Goal: Download file/media

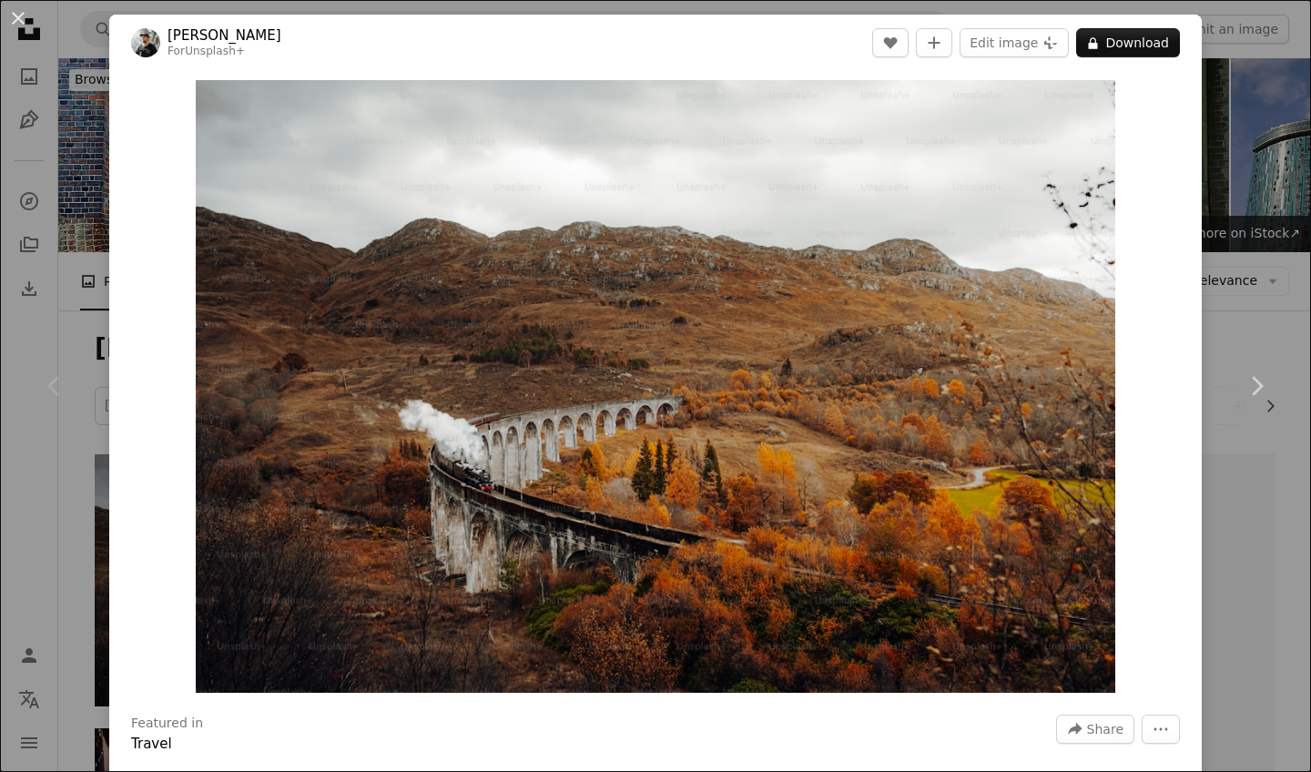
scroll to position [318, 0]
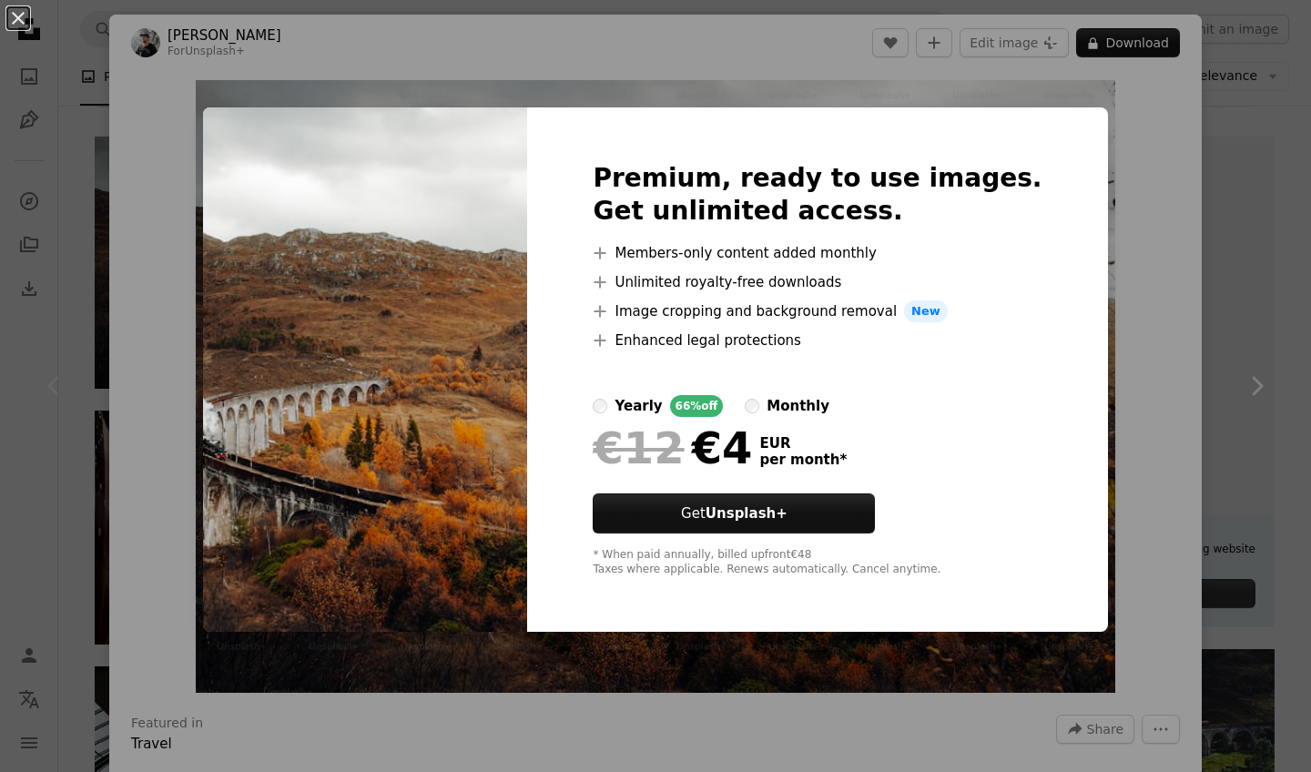
click at [1095, 117] on div "An X shape Premium, ready to use images. Get unlimited access. A plus sign Memb…" at bounding box center [655, 386] width 1311 height 772
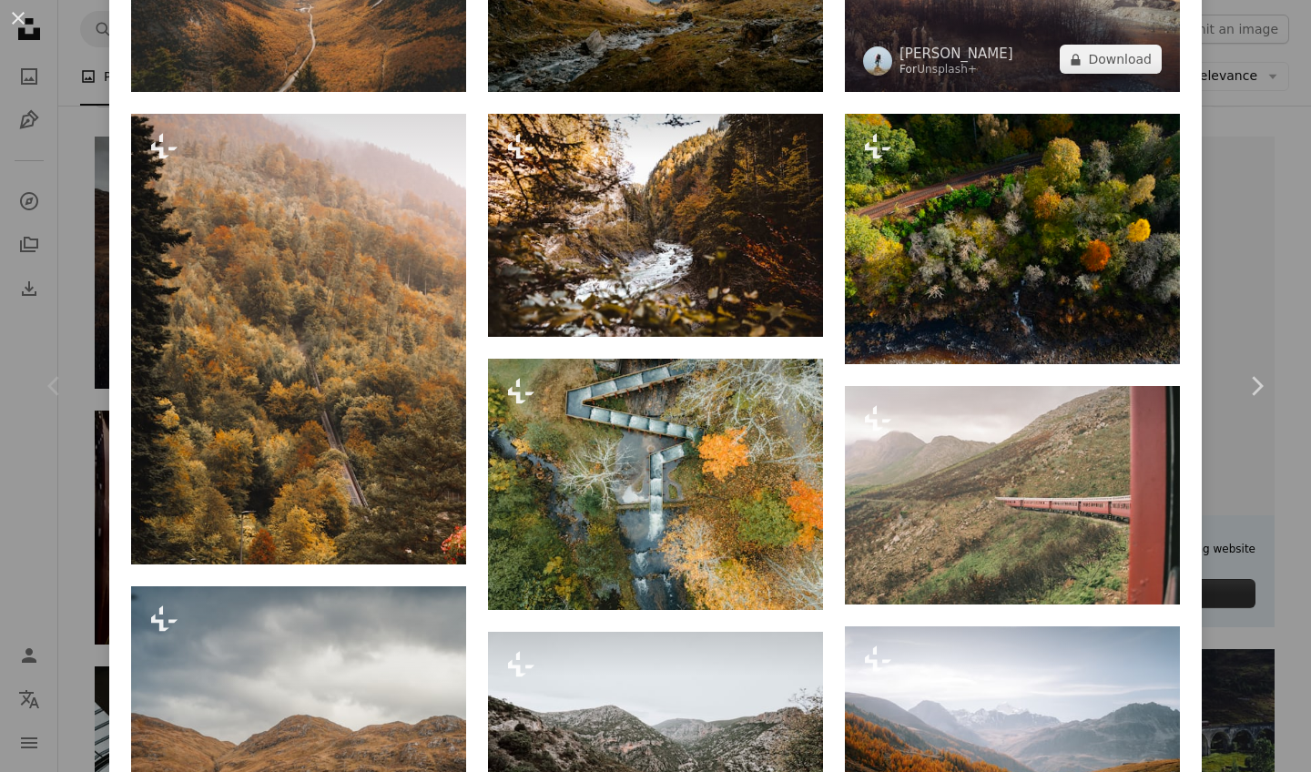
scroll to position [2414, 0]
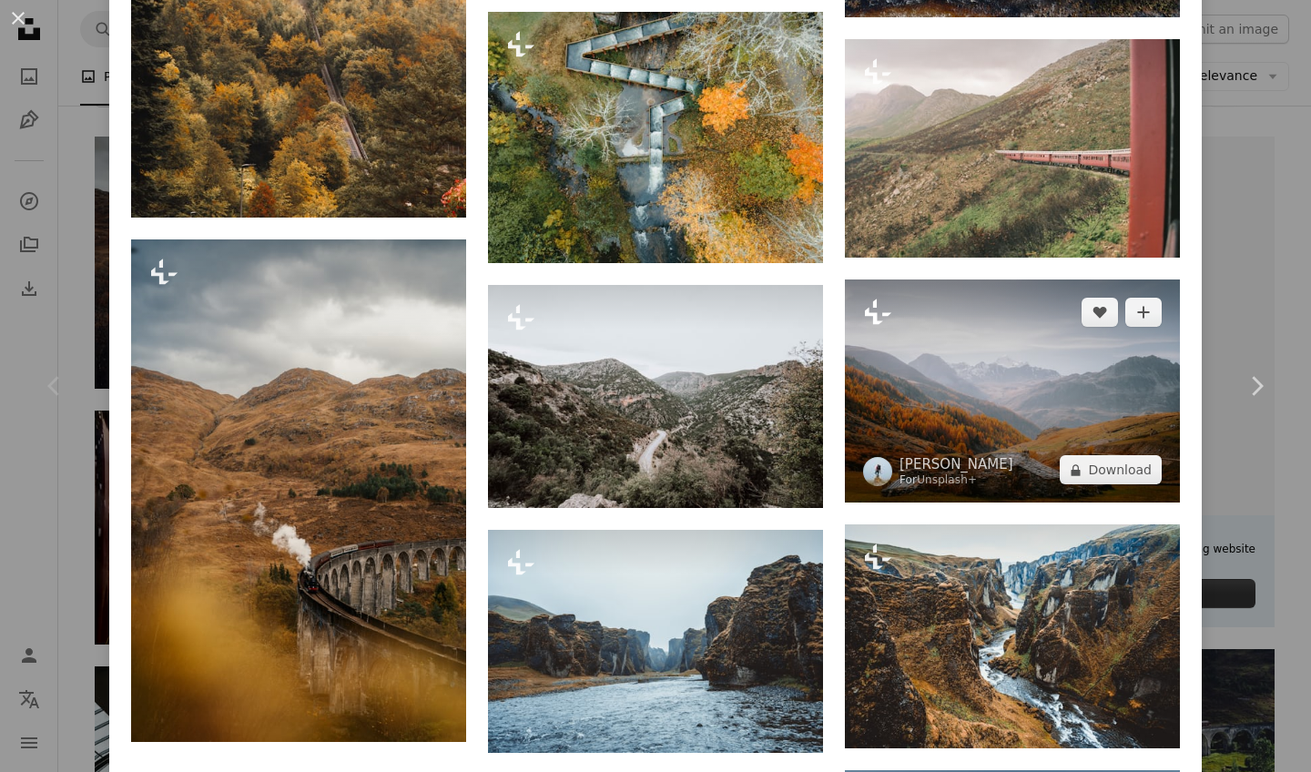
click at [863, 301] on icon "Plus sign for Unsplash+" at bounding box center [877, 312] width 29 height 29
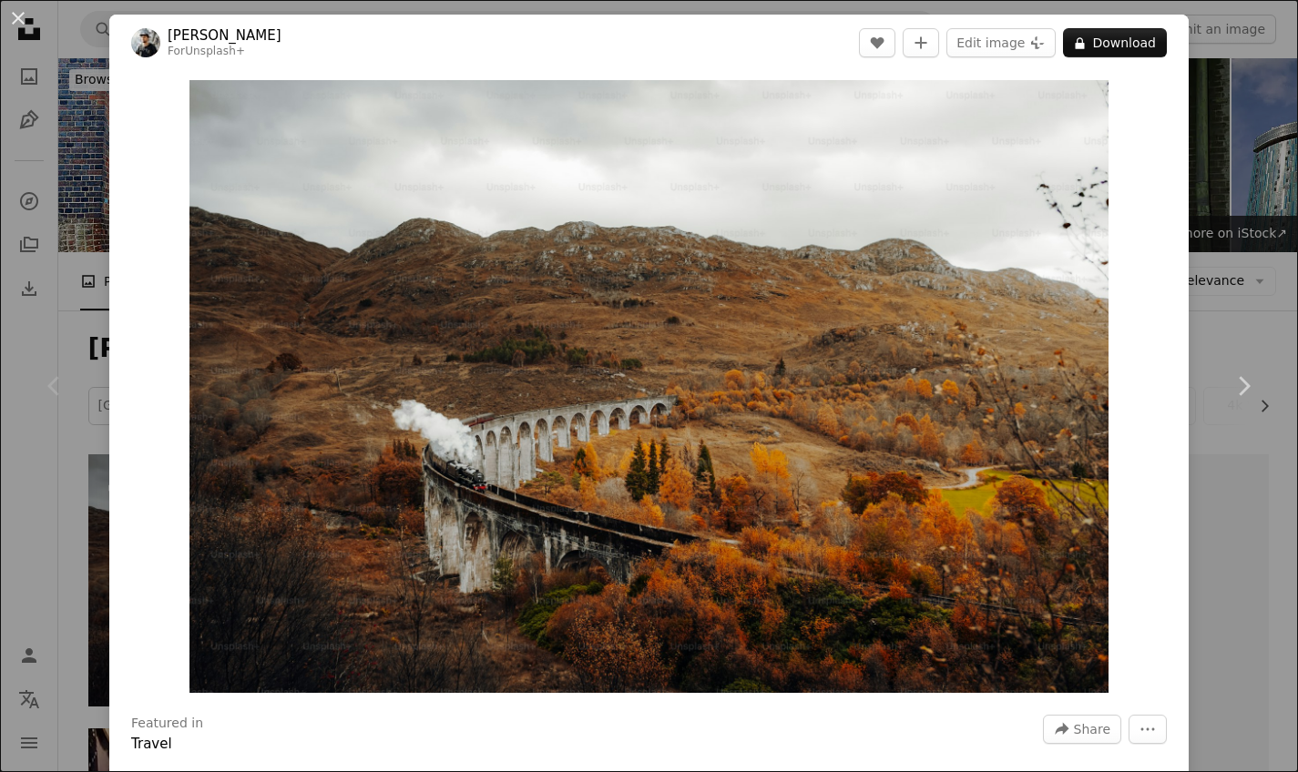
scroll to position [318, 0]
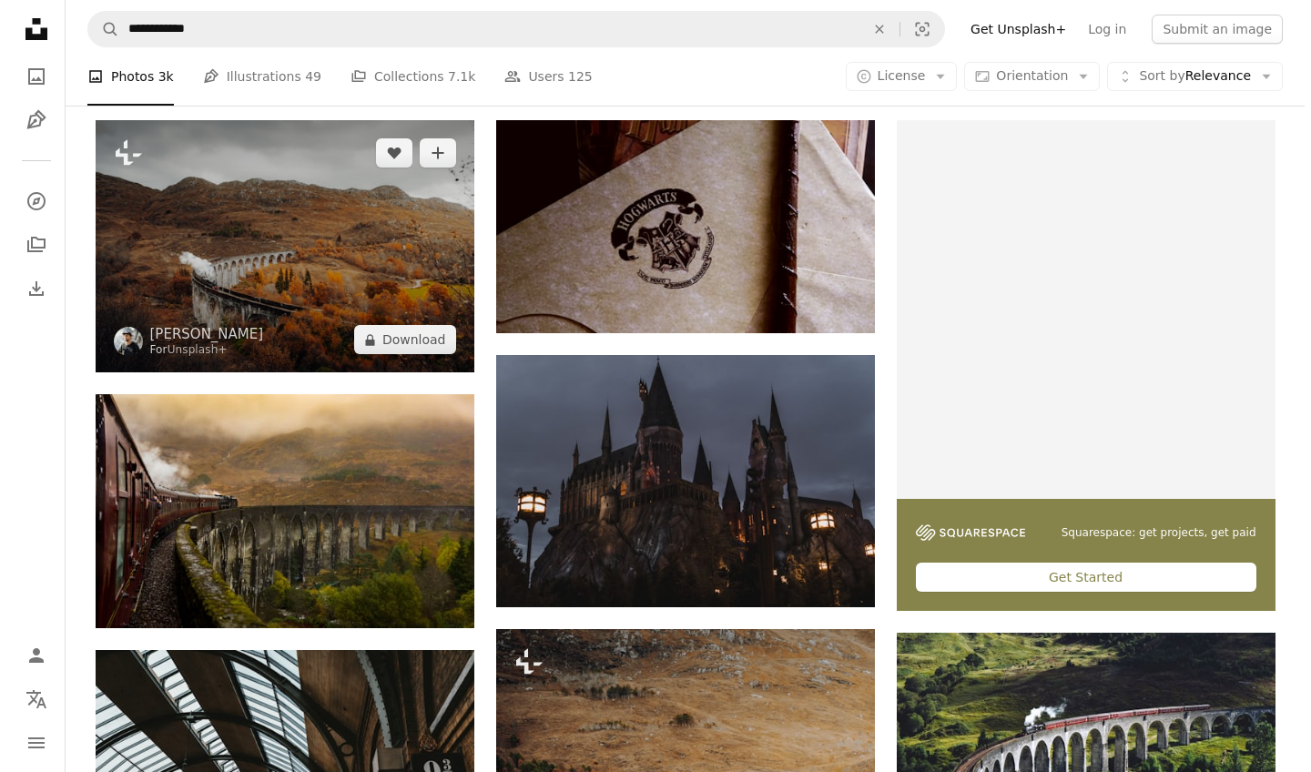
scroll to position [336, 0]
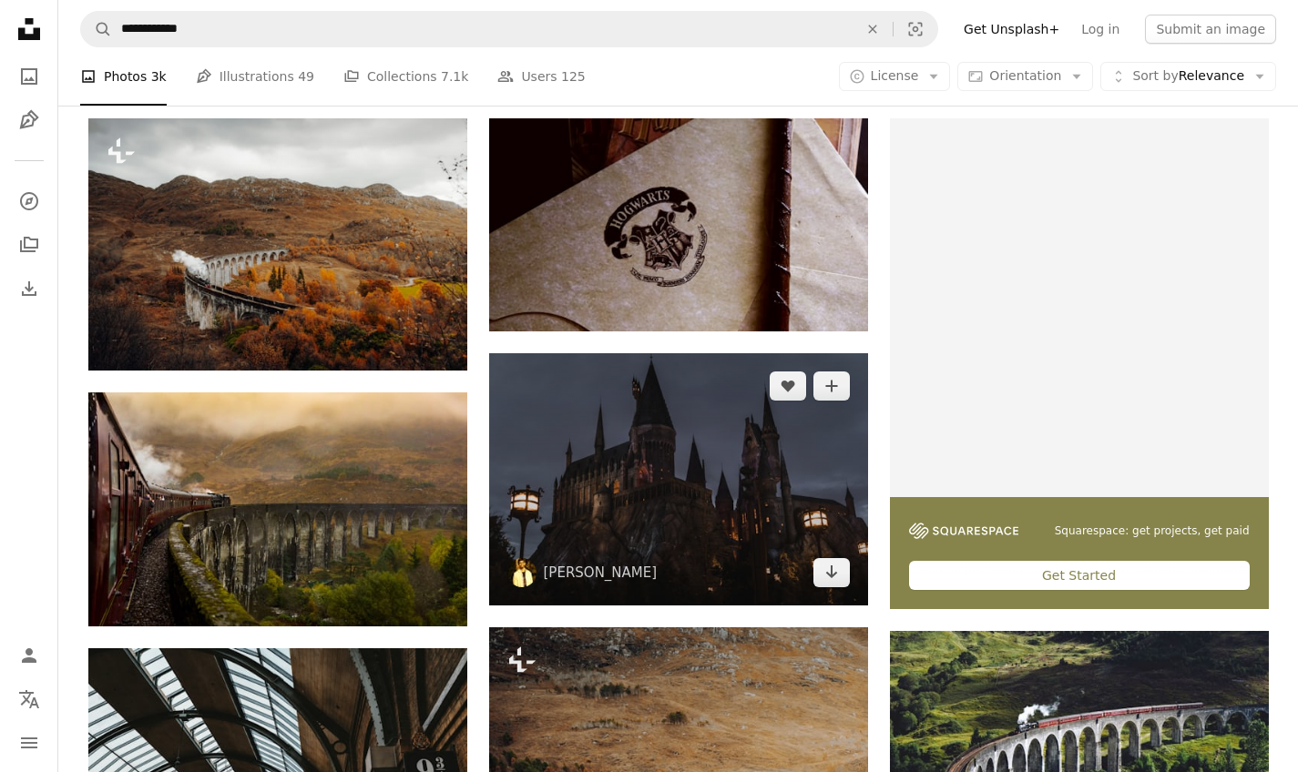
click at [652, 448] on img at bounding box center [678, 479] width 379 height 252
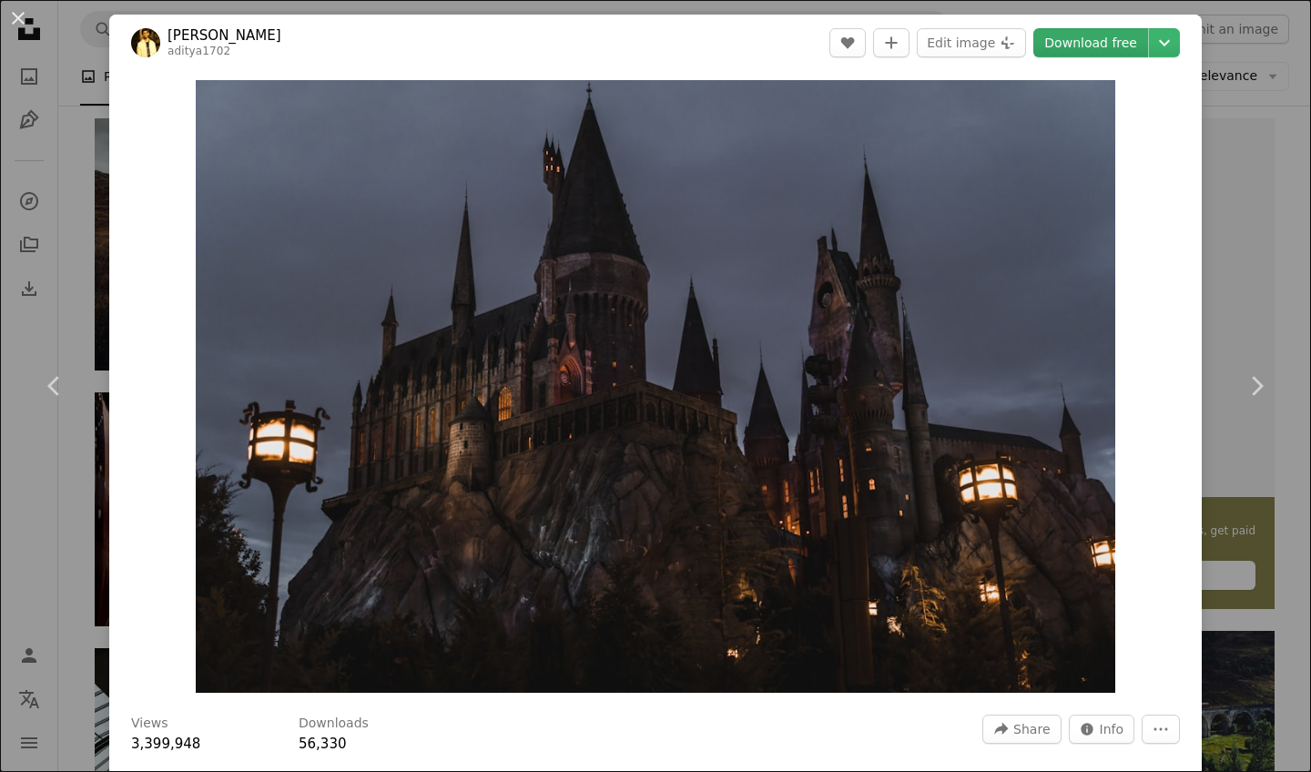
click at [1080, 40] on link "Download free" at bounding box center [1090, 42] width 115 height 29
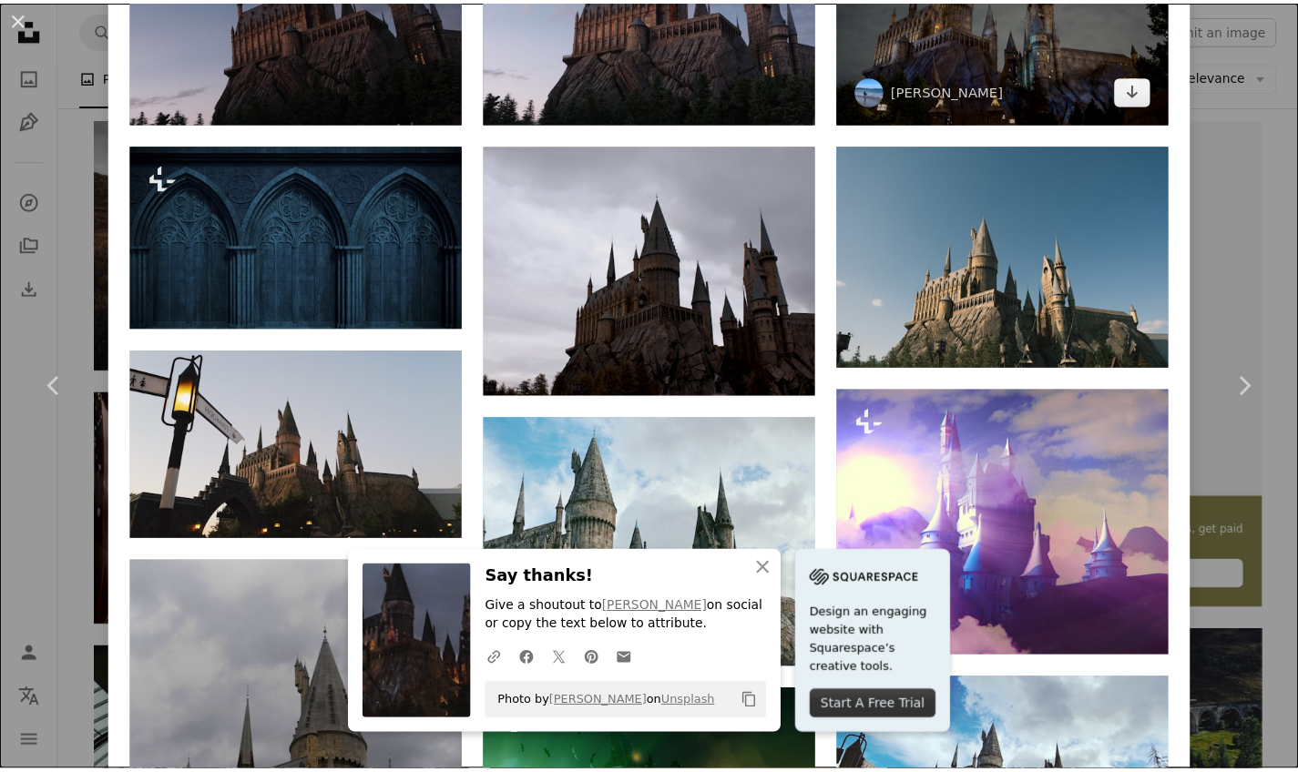
scroll to position [1428, 0]
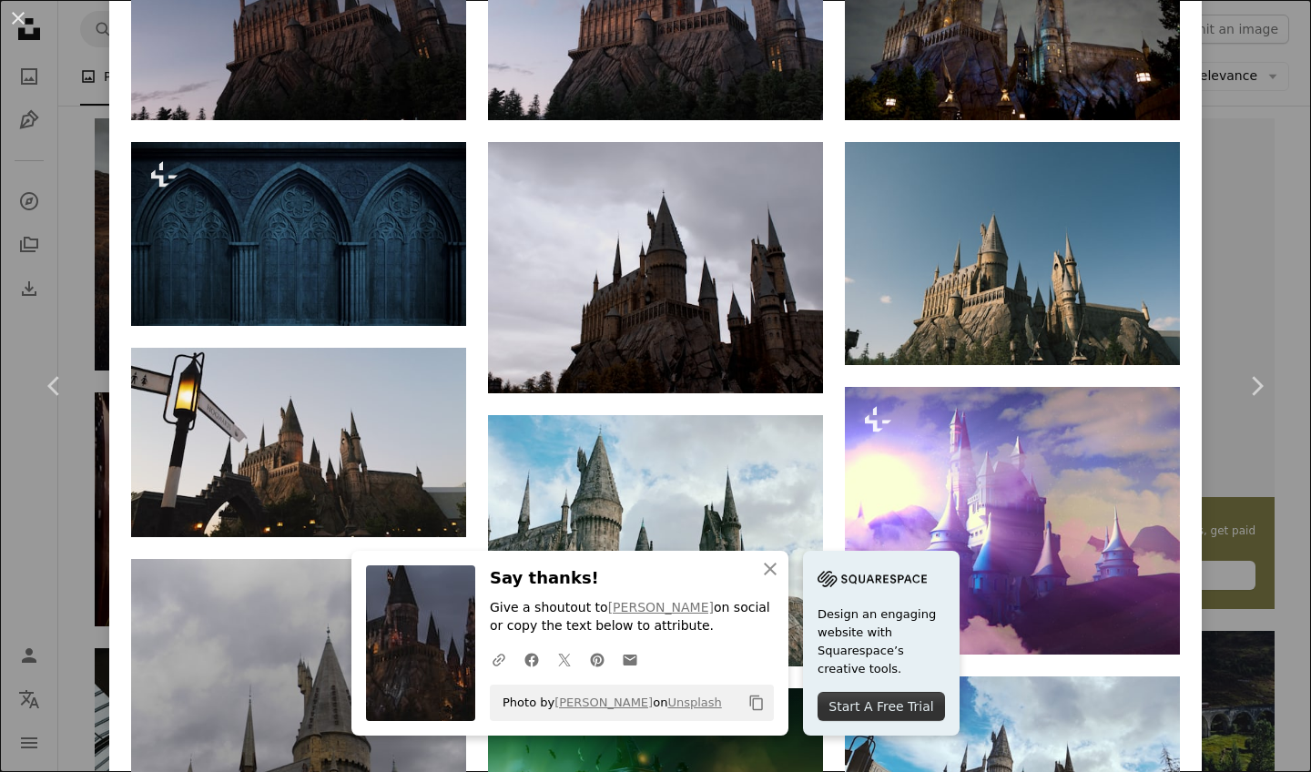
click at [1240, 256] on div "An X shape Chevron left Chevron right [PERSON_NAME] aditya1702 A heart A plus s…" at bounding box center [655, 386] width 1311 height 772
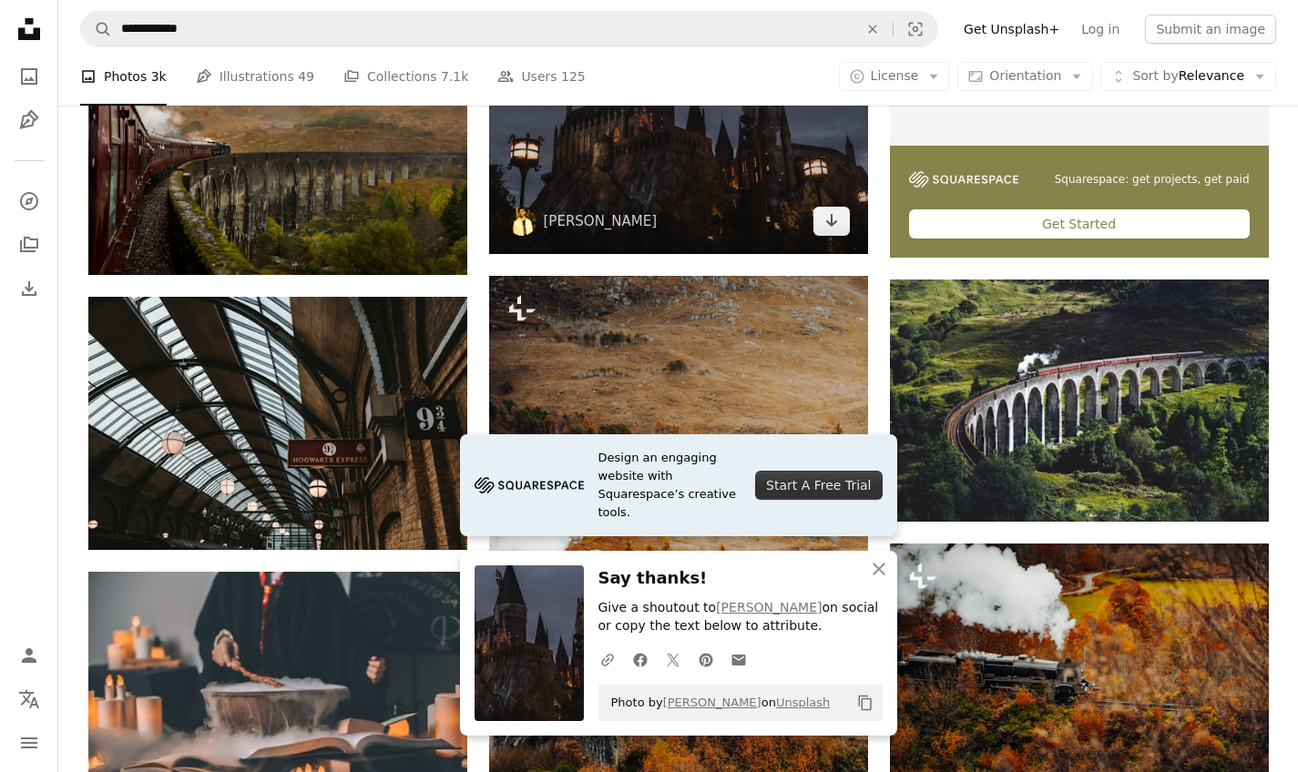
scroll to position [710, 0]
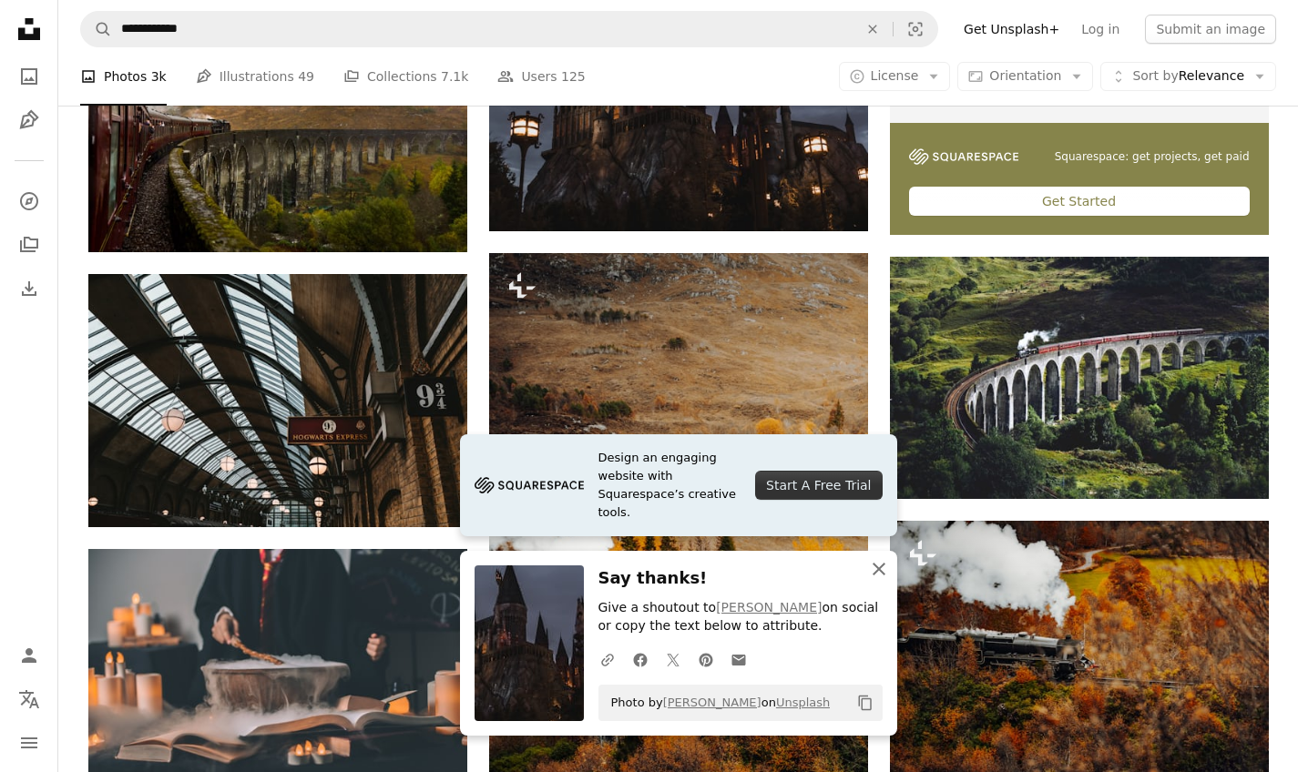
click at [872, 567] on icon "An X shape" at bounding box center [879, 569] width 22 height 22
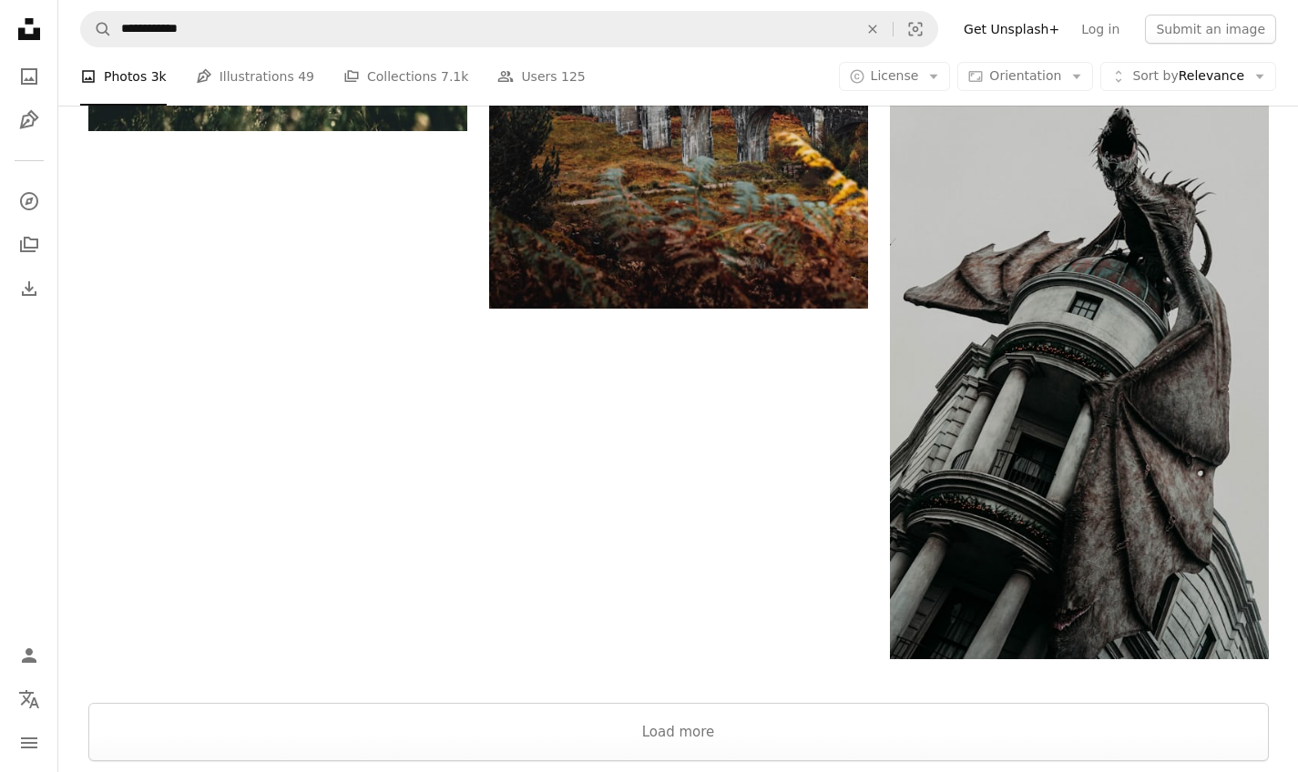
scroll to position [2632, 0]
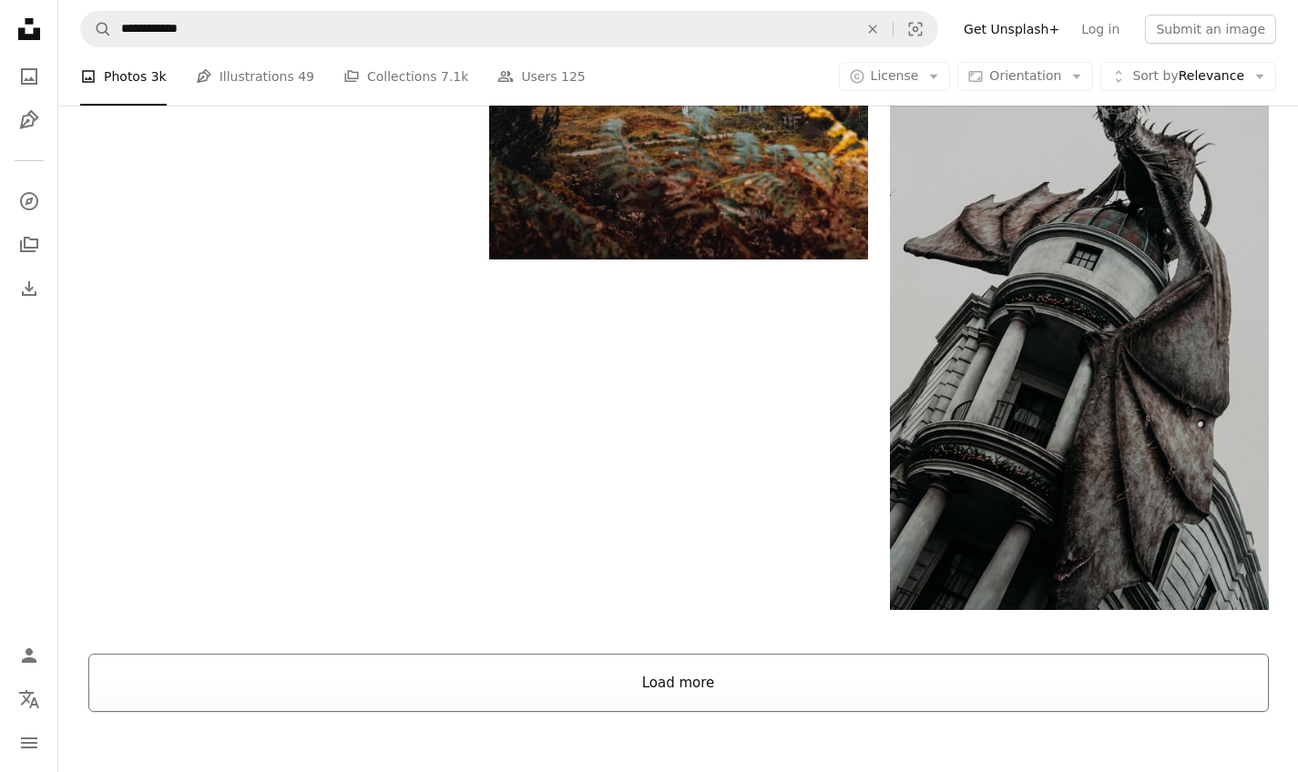
click at [719, 696] on button "Load more" at bounding box center [678, 683] width 1180 height 58
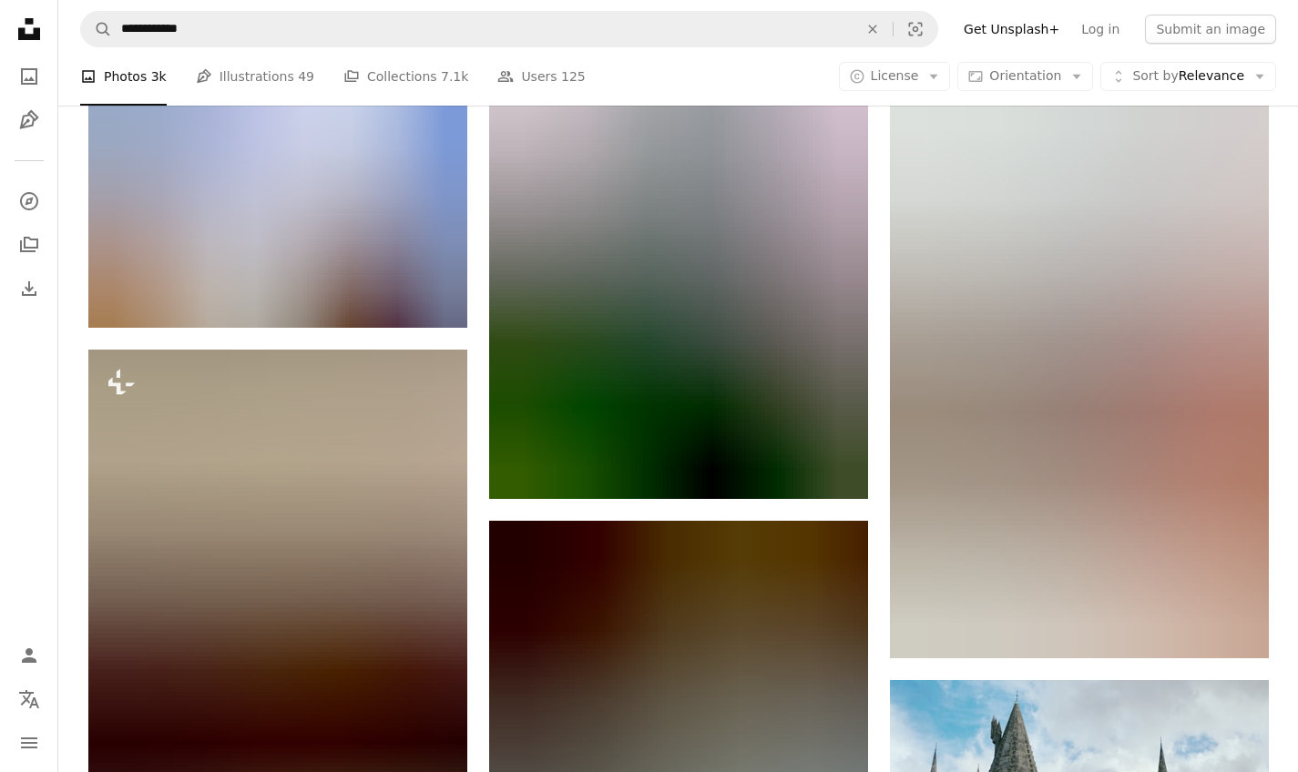
scroll to position [4313, 0]
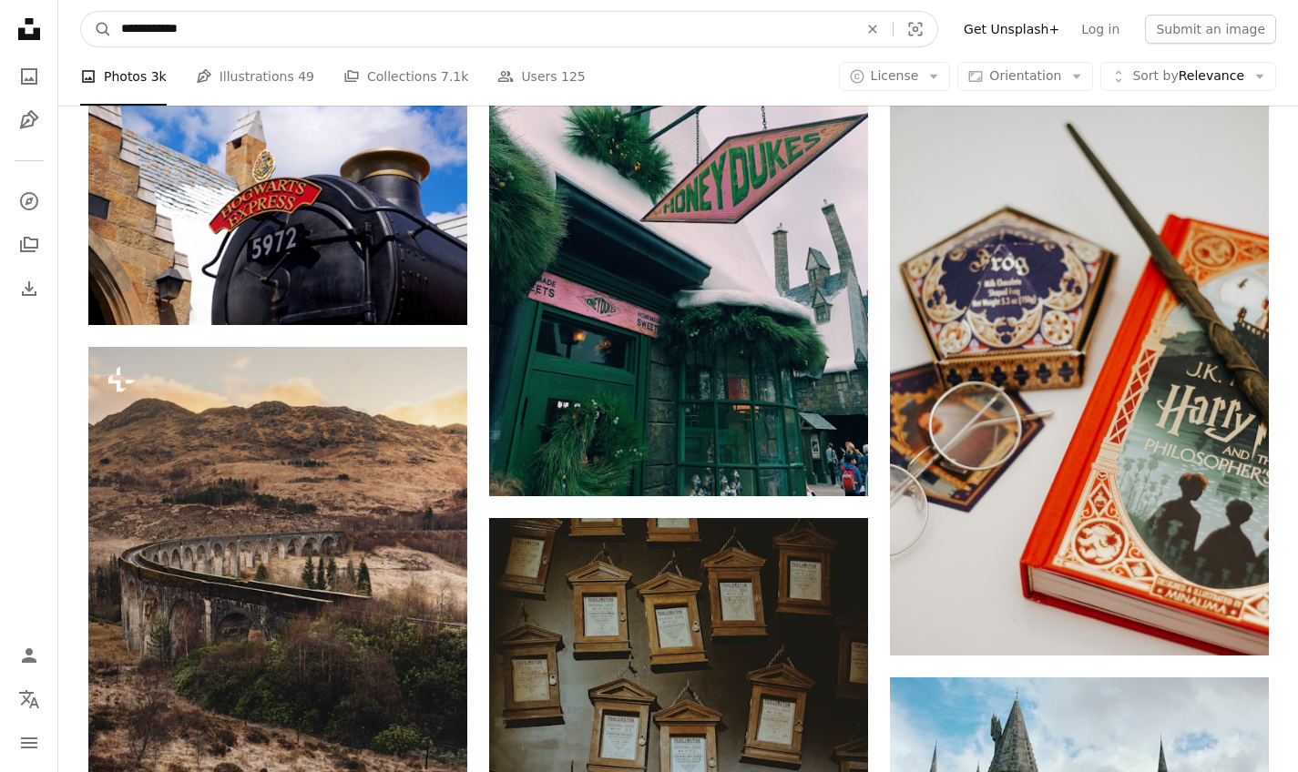
click at [384, 31] on input "**********" at bounding box center [482, 29] width 740 height 35
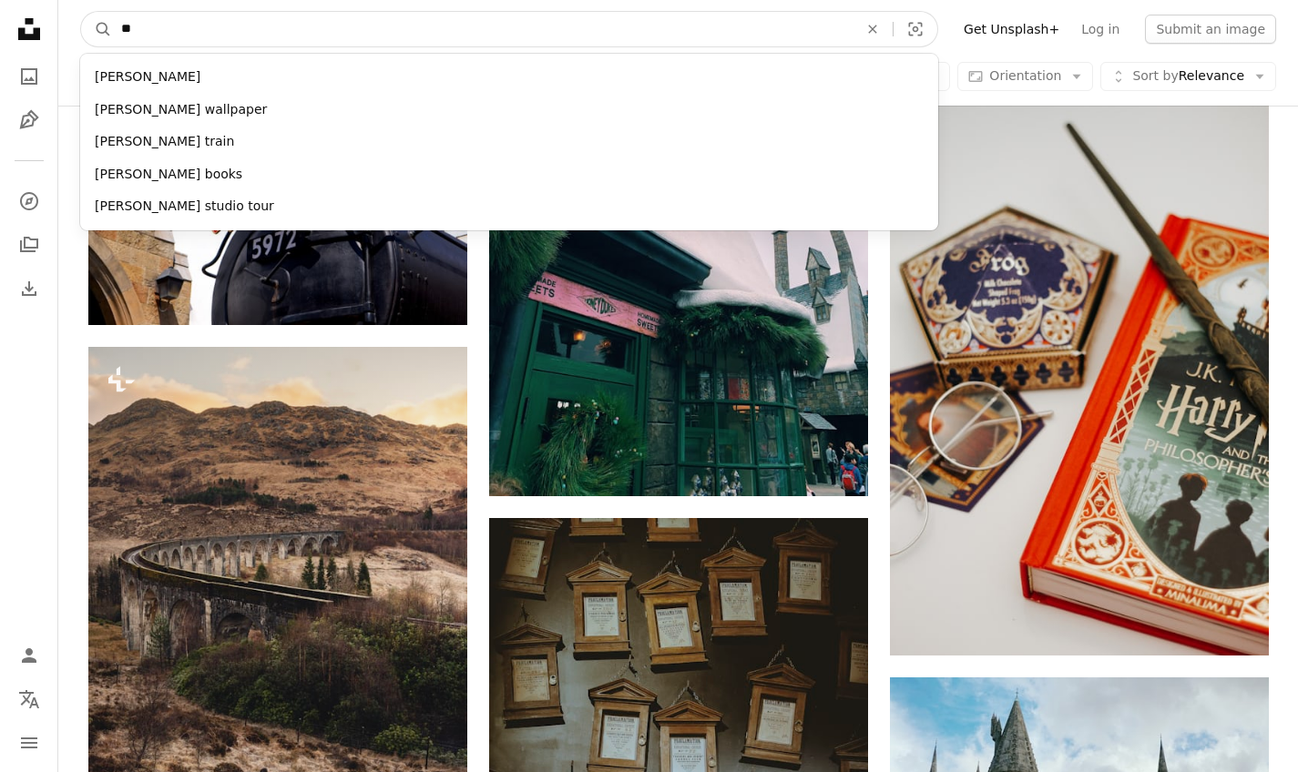
type input "*"
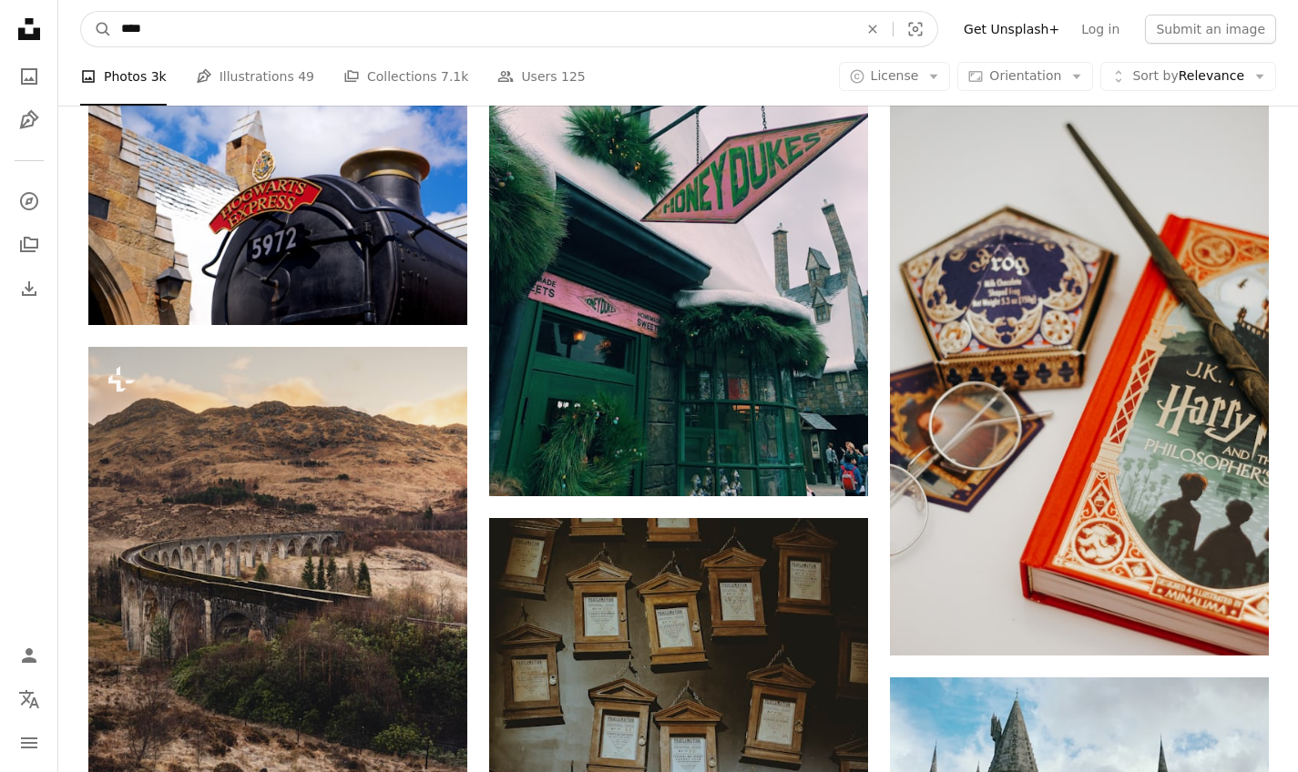
type input "*****"
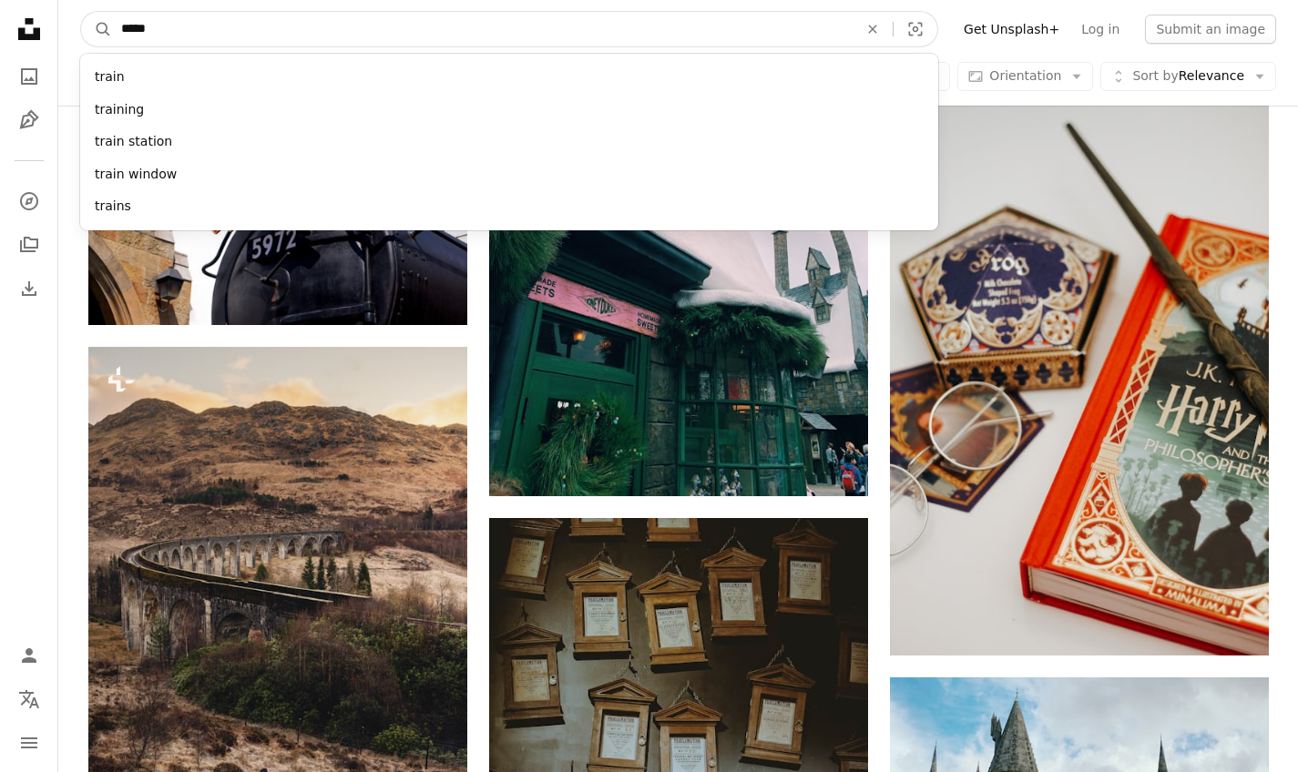
click at [97, 29] on button "A magnifying glass" at bounding box center [96, 29] width 31 height 35
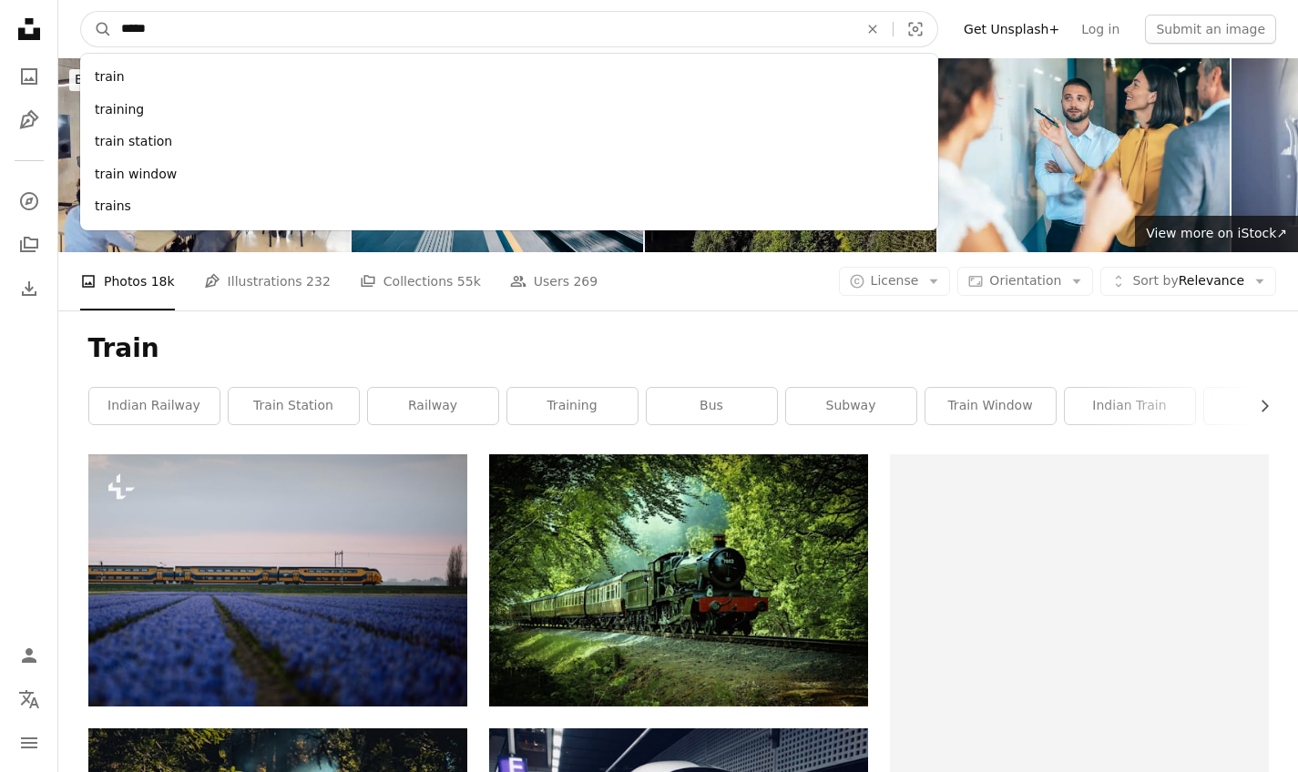
drag, startPoint x: 384, startPoint y: 31, endPoint x: 334, endPoint y: 37, distance: 50.5
click at [334, 37] on input "*****" at bounding box center [482, 29] width 740 height 35
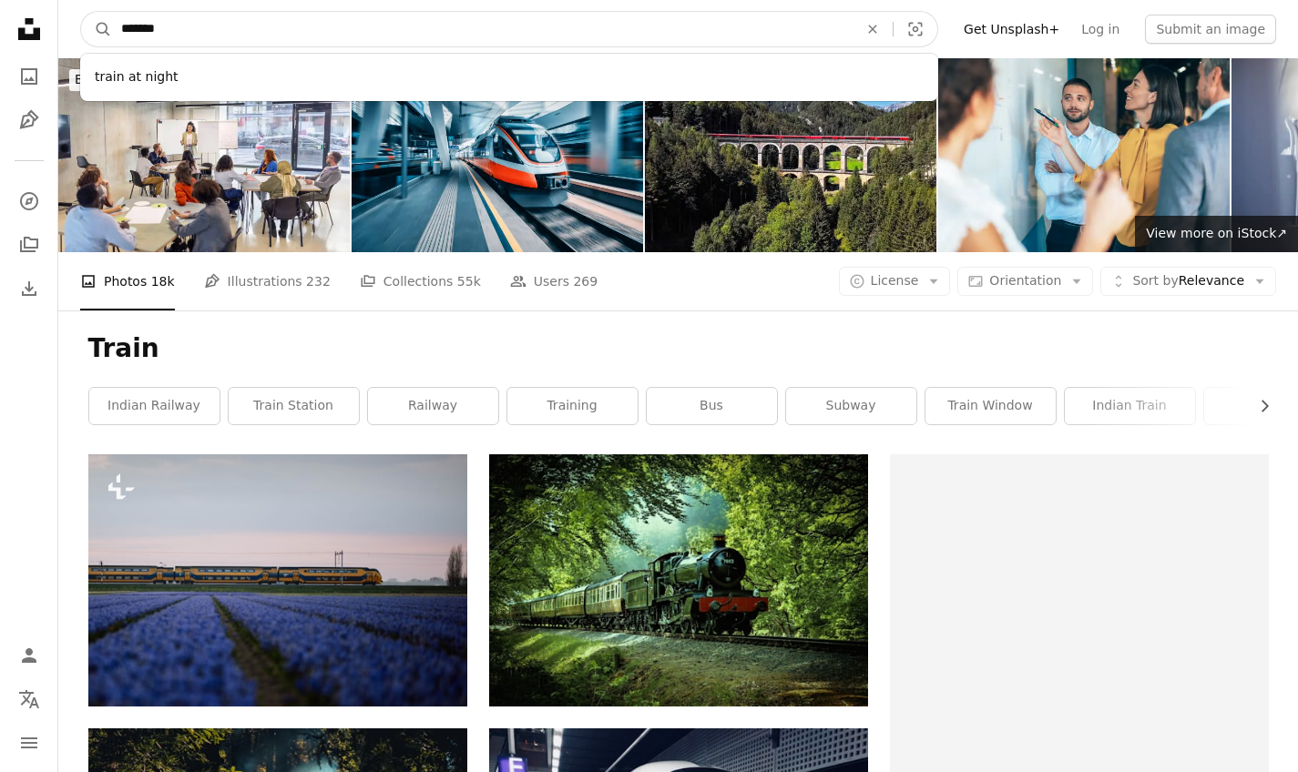
click at [333, 37] on input "*******" at bounding box center [482, 29] width 740 height 35
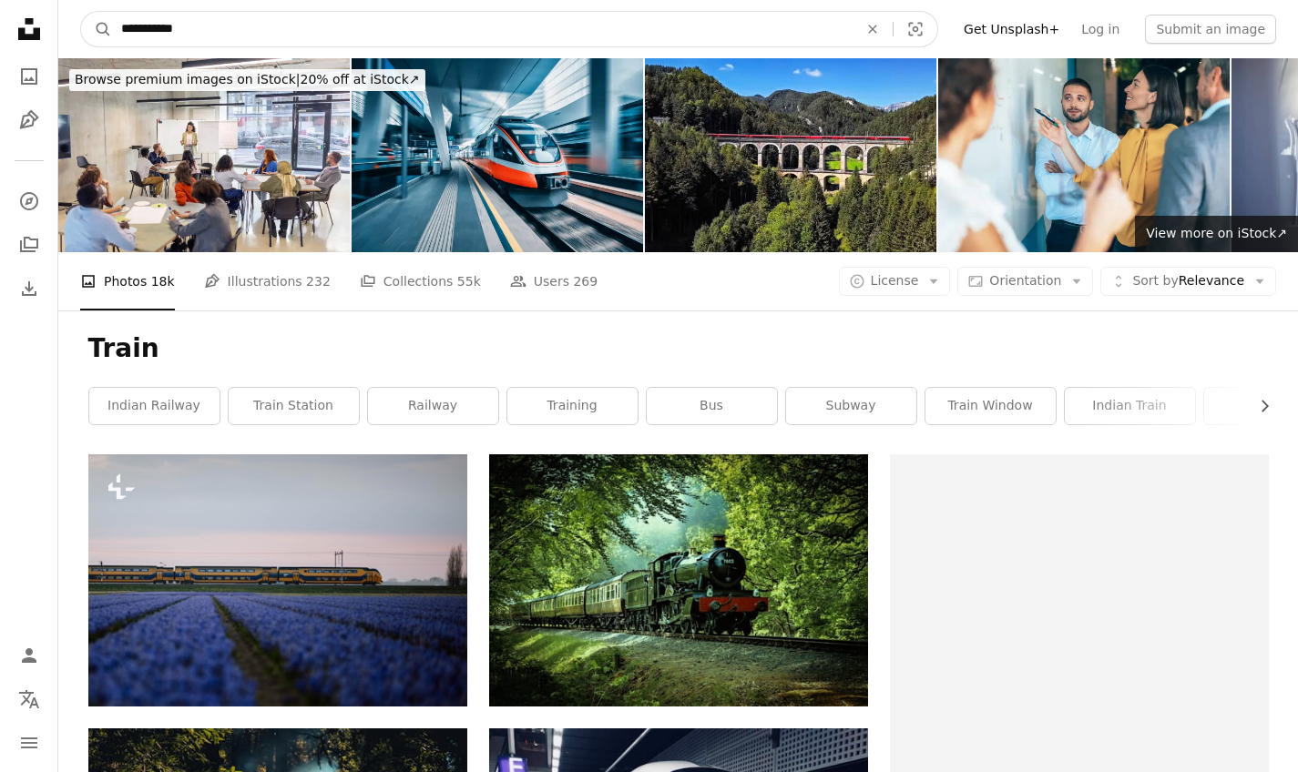
type input "**********"
click at [97, 29] on button "A magnifying glass" at bounding box center [96, 29] width 31 height 35
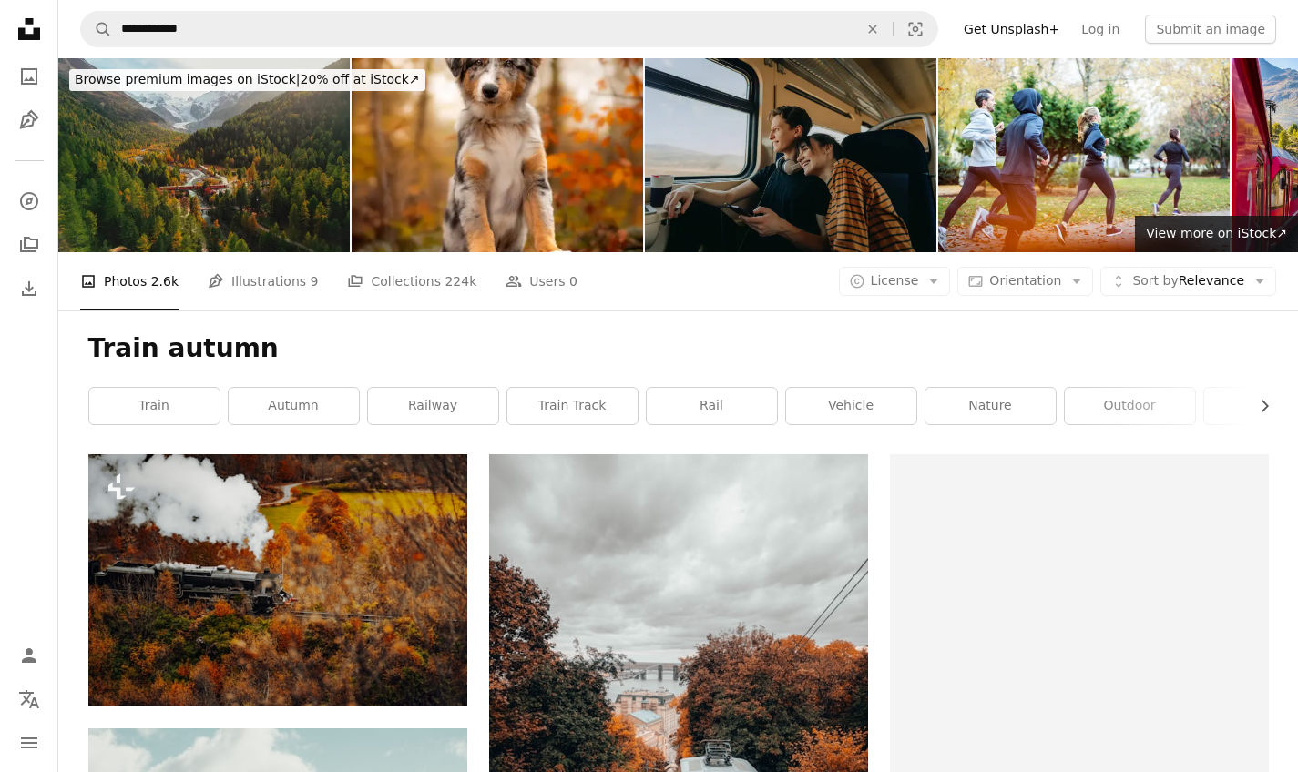
click at [479, 344] on h1 "Train autumn" at bounding box center [678, 348] width 1180 height 33
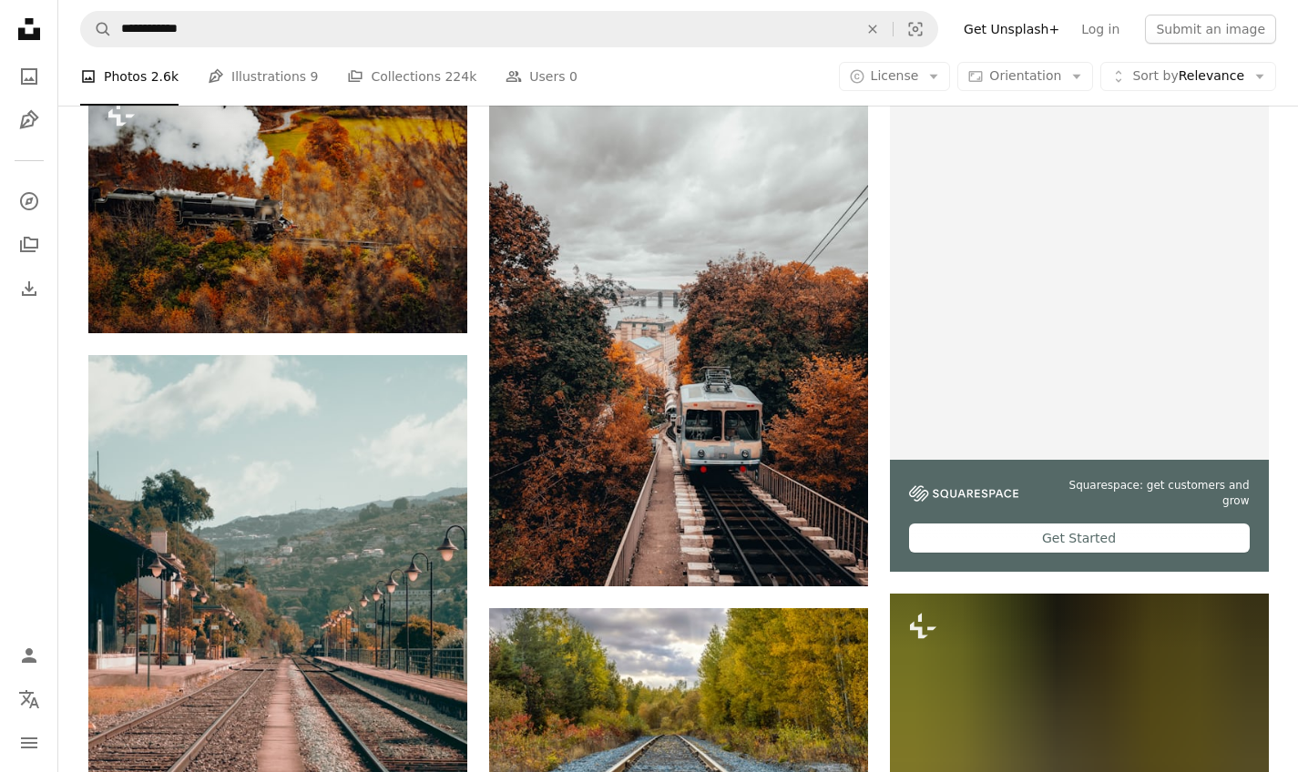
scroll to position [374, 0]
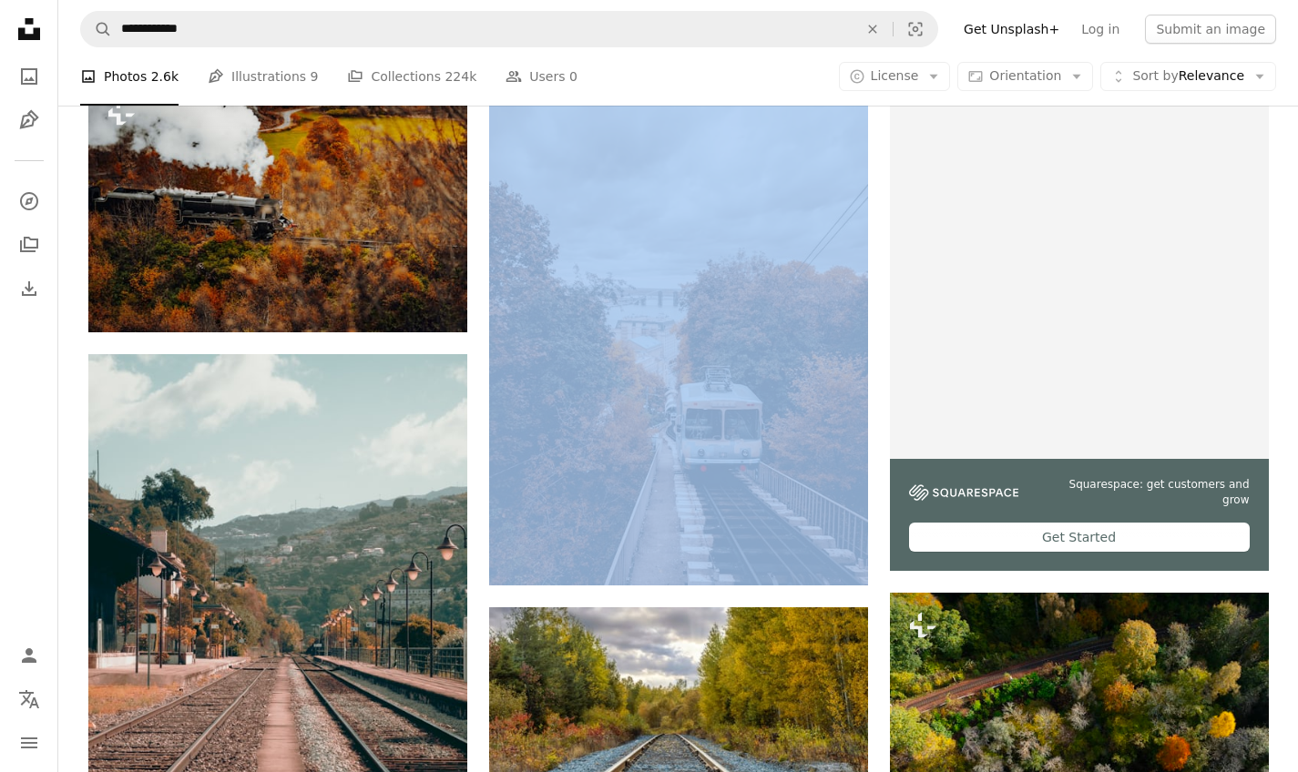
drag, startPoint x: 479, startPoint y: 344, endPoint x: 453, endPoint y: 343, distance: 26.4
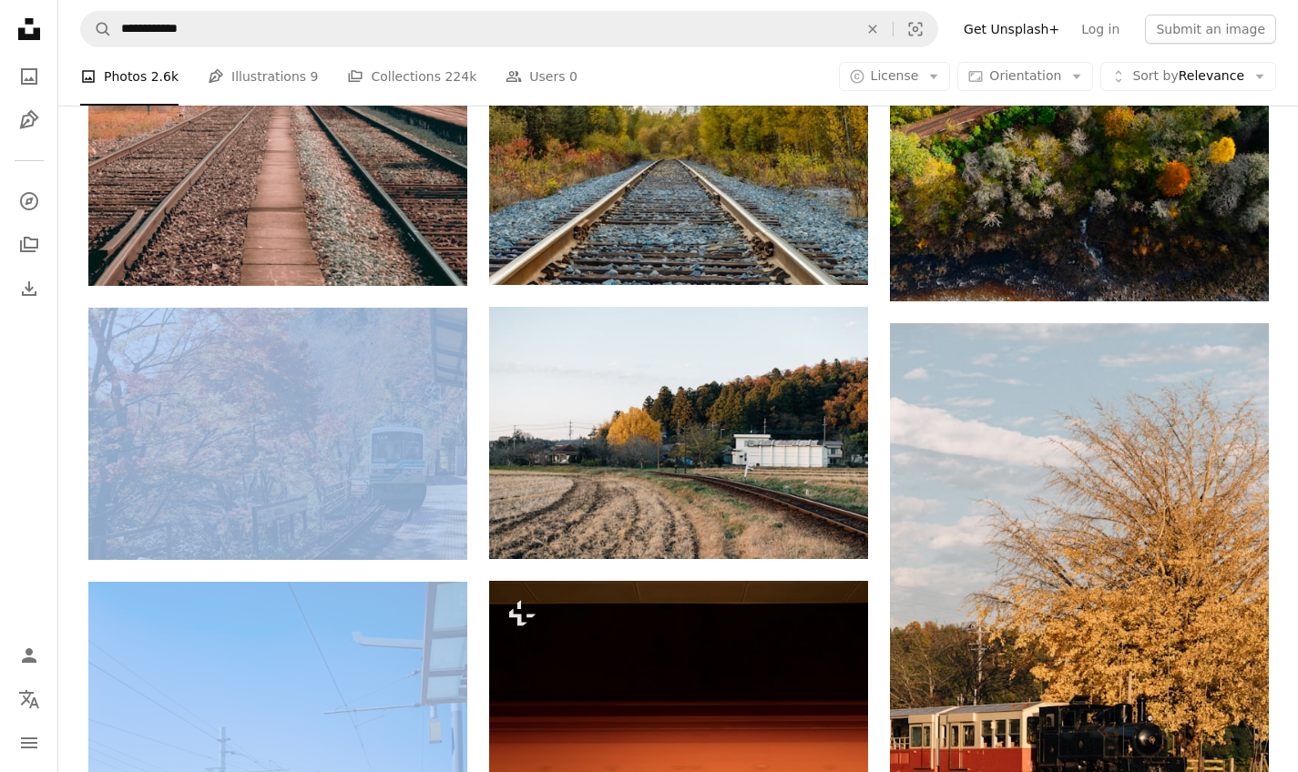
scroll to position [1003, 0]
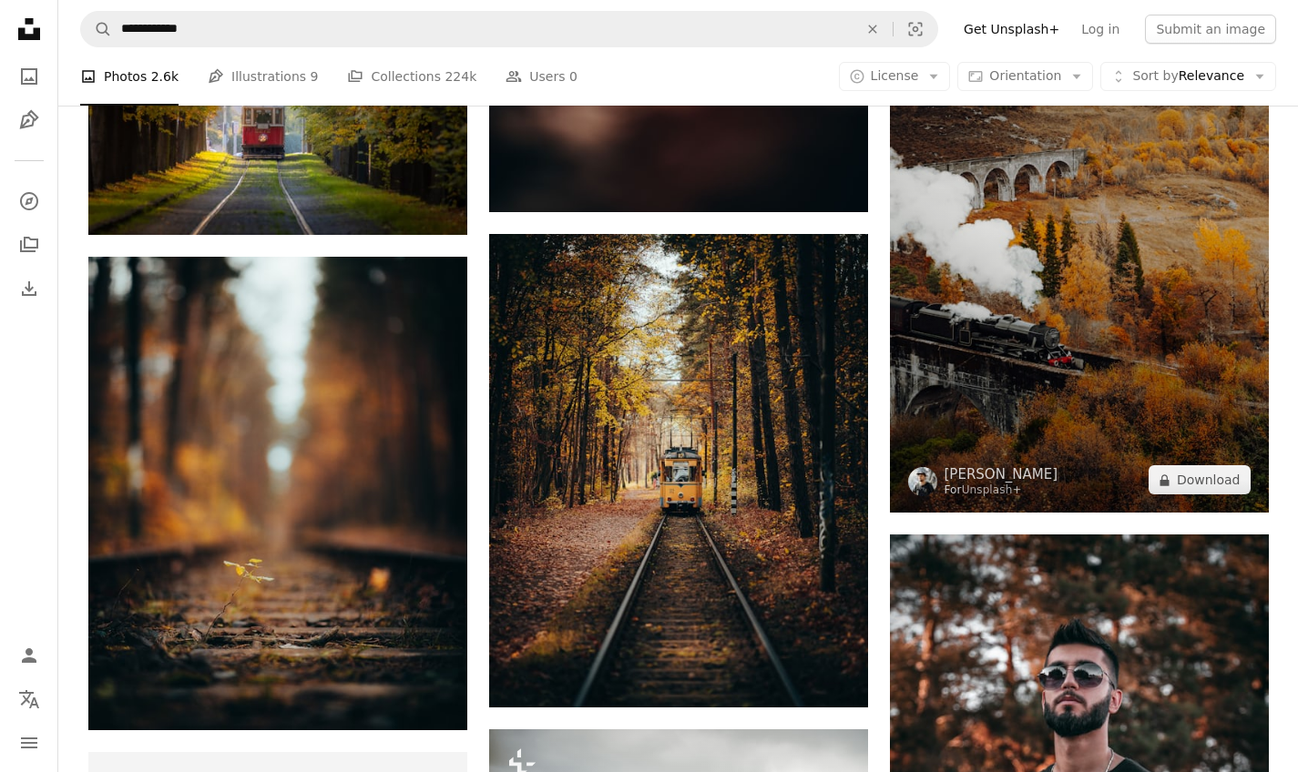
scroll to position [4129, 0]
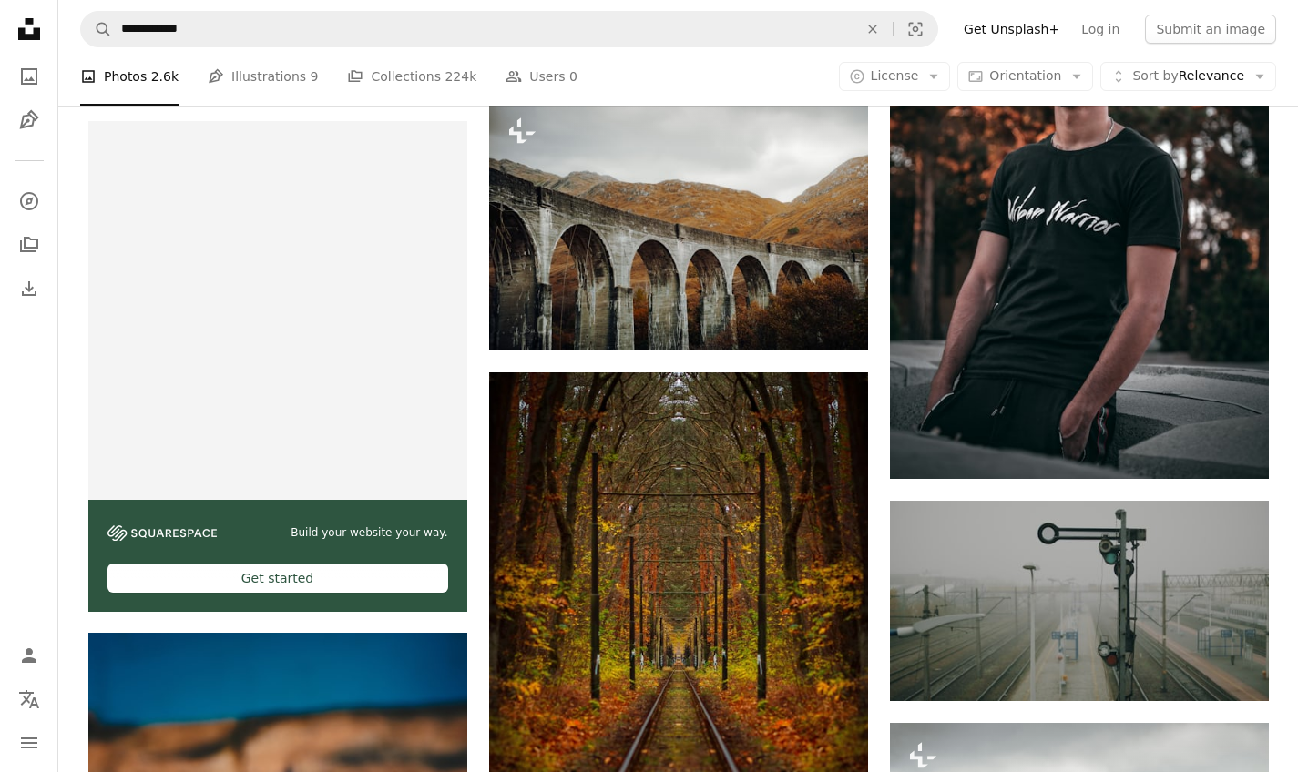
click at [952, 340] on img at bounding box center [1079, 190] width 379 height 575
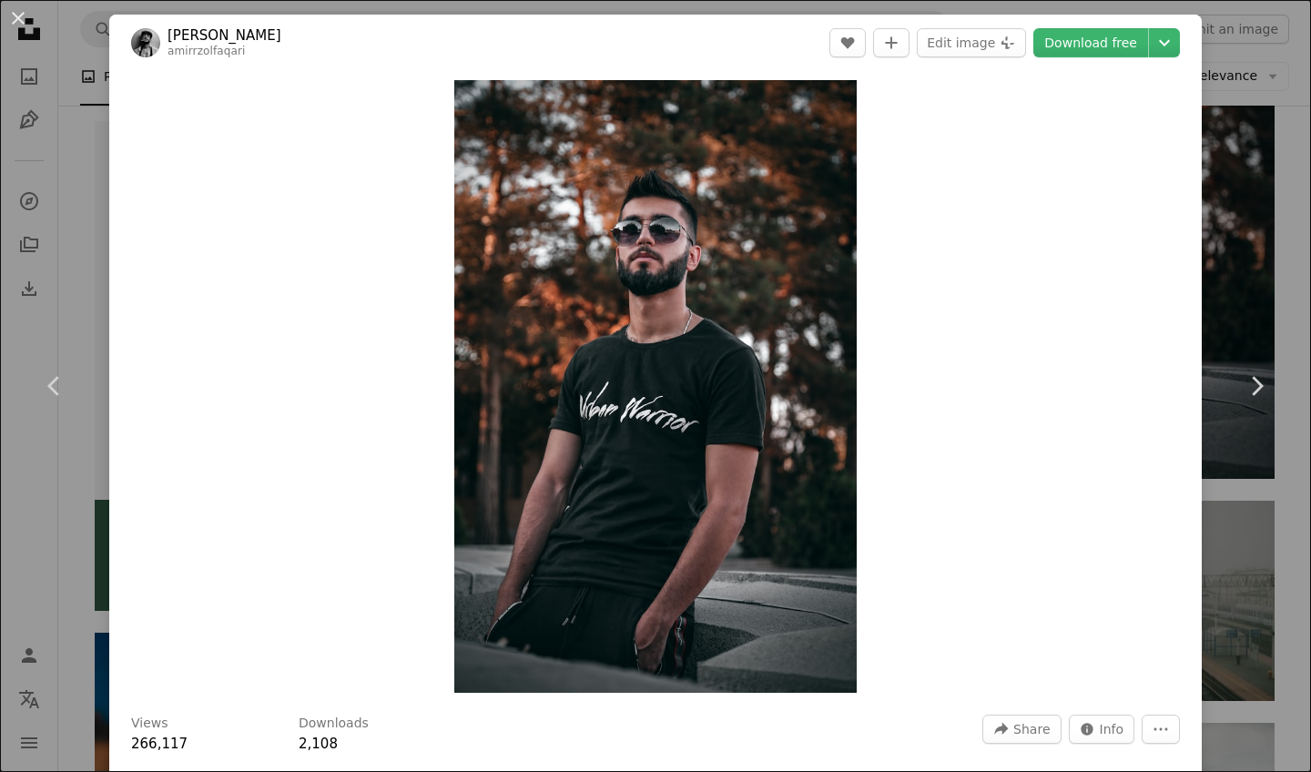
click at [77, 54] on div "An X shape Chevron left Chevron right [PERSON_NAME] amirrzolfaqari A heart A pl…" at bounding box center [655, 386] width 1311 height 772
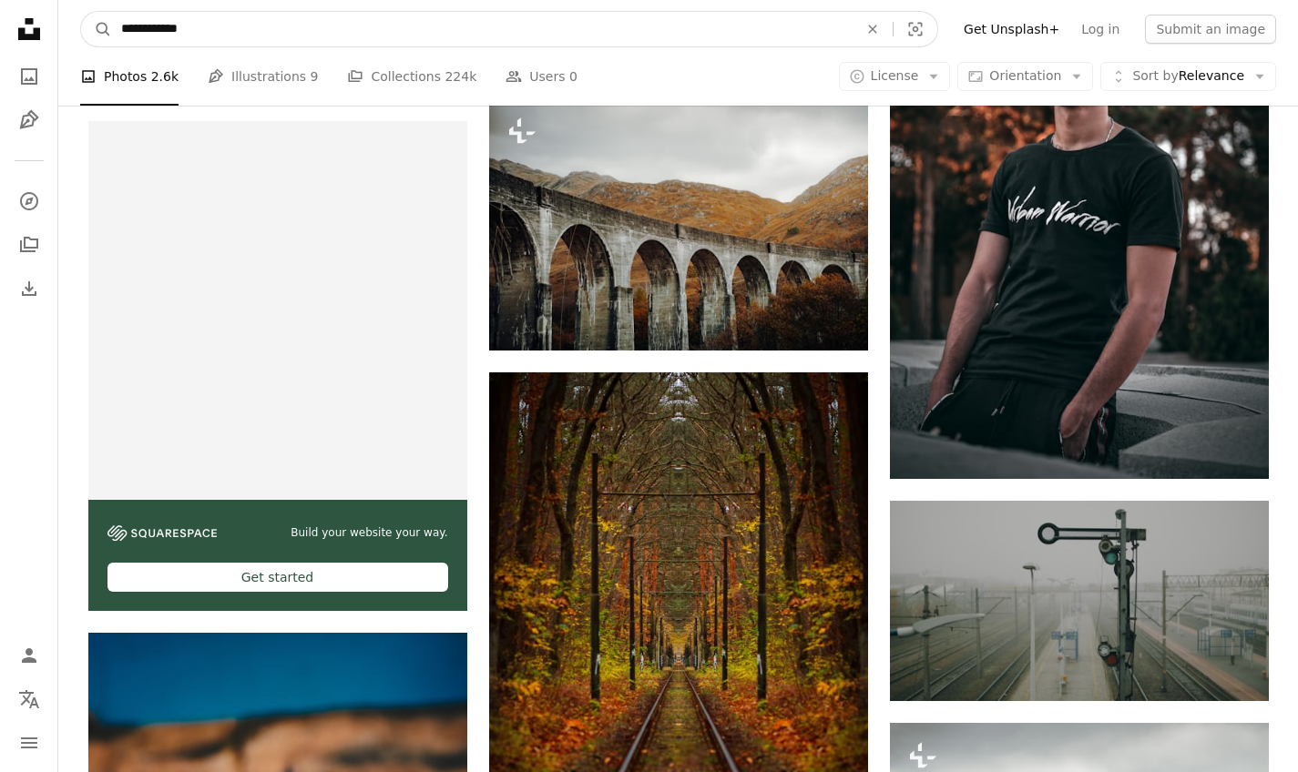
drag, startPoint x: 254, startPoint y: 35, endPoint x: 66, endPoint y: 35, distance: 187.6
click at [66, 35] on nav "**********" at bounding box center [677, 29] width 1239 height 58
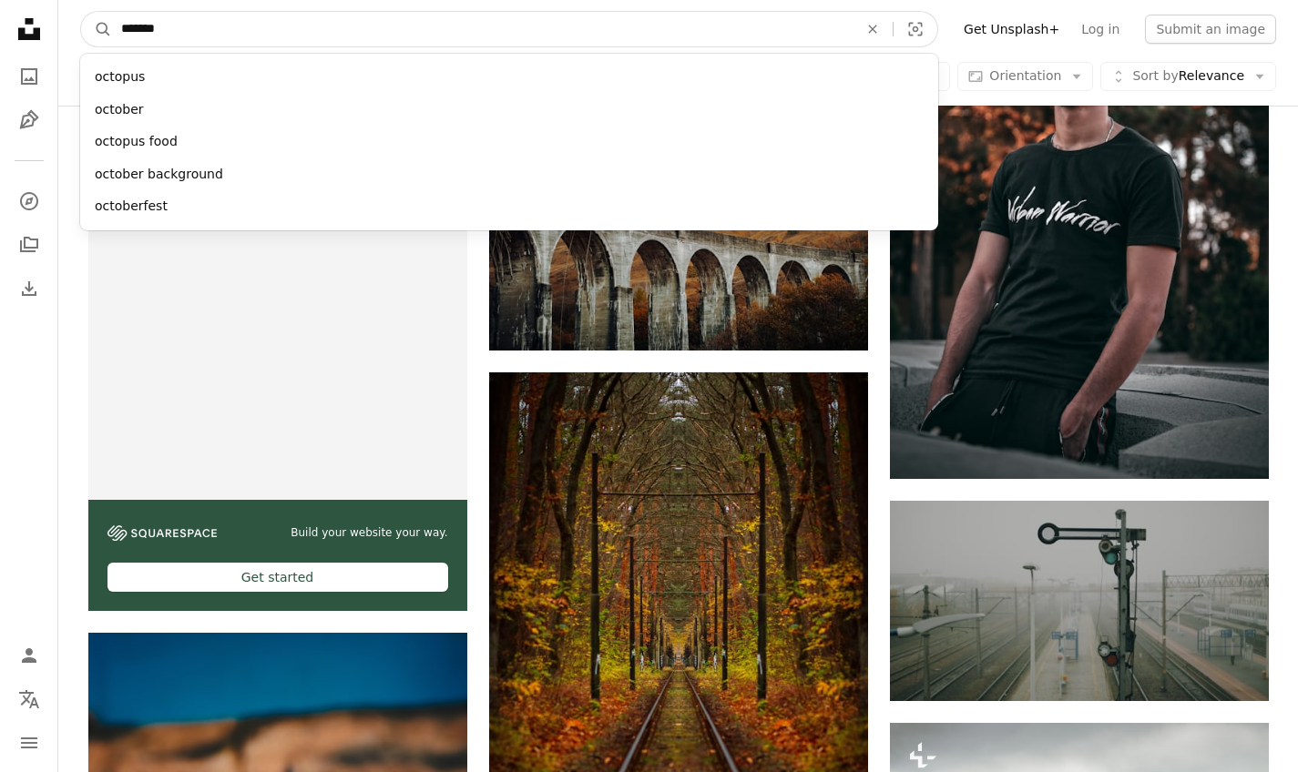
type input "*******"
click at [97, 29] on button "A magnifying glass" at bounding box center [96, 29] width 31 height 35
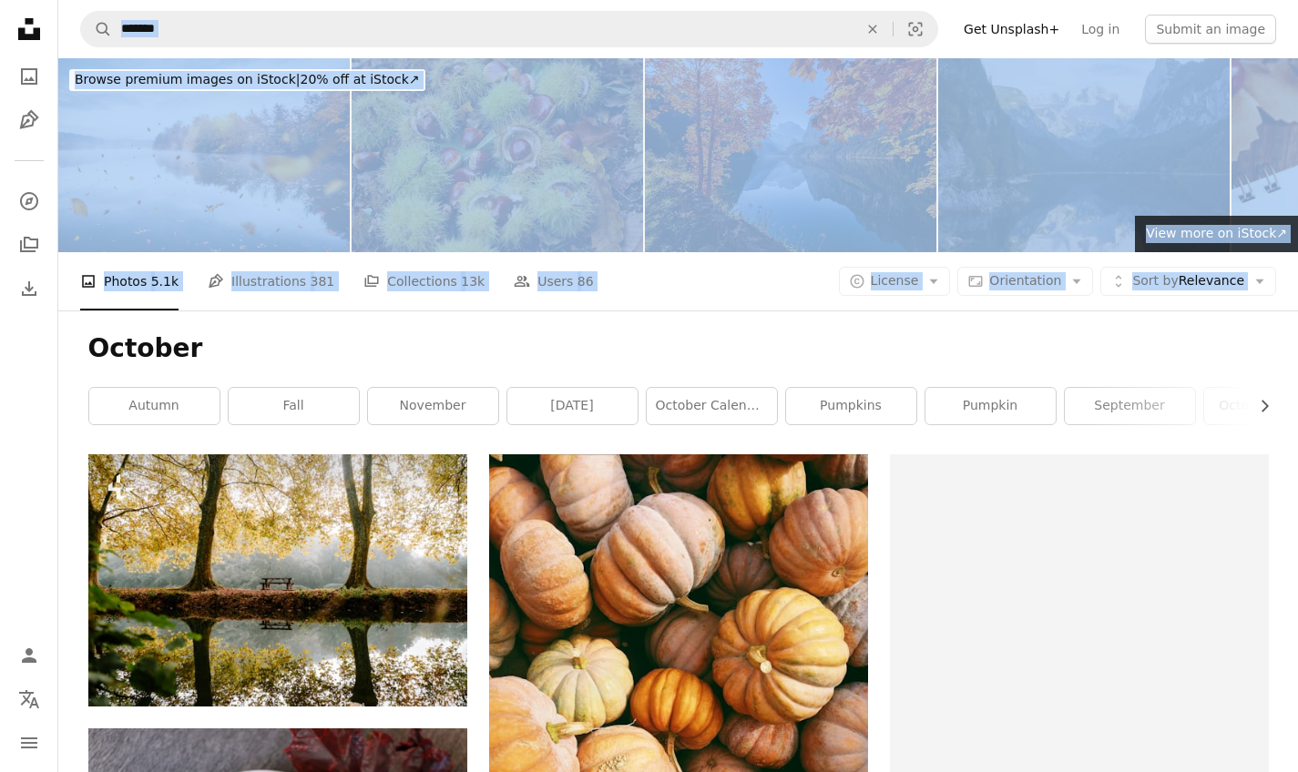
drag, startPoint x: 66, startPoint y: 35, endPoint x: 318, endPoint y: 326, distance: 384.8
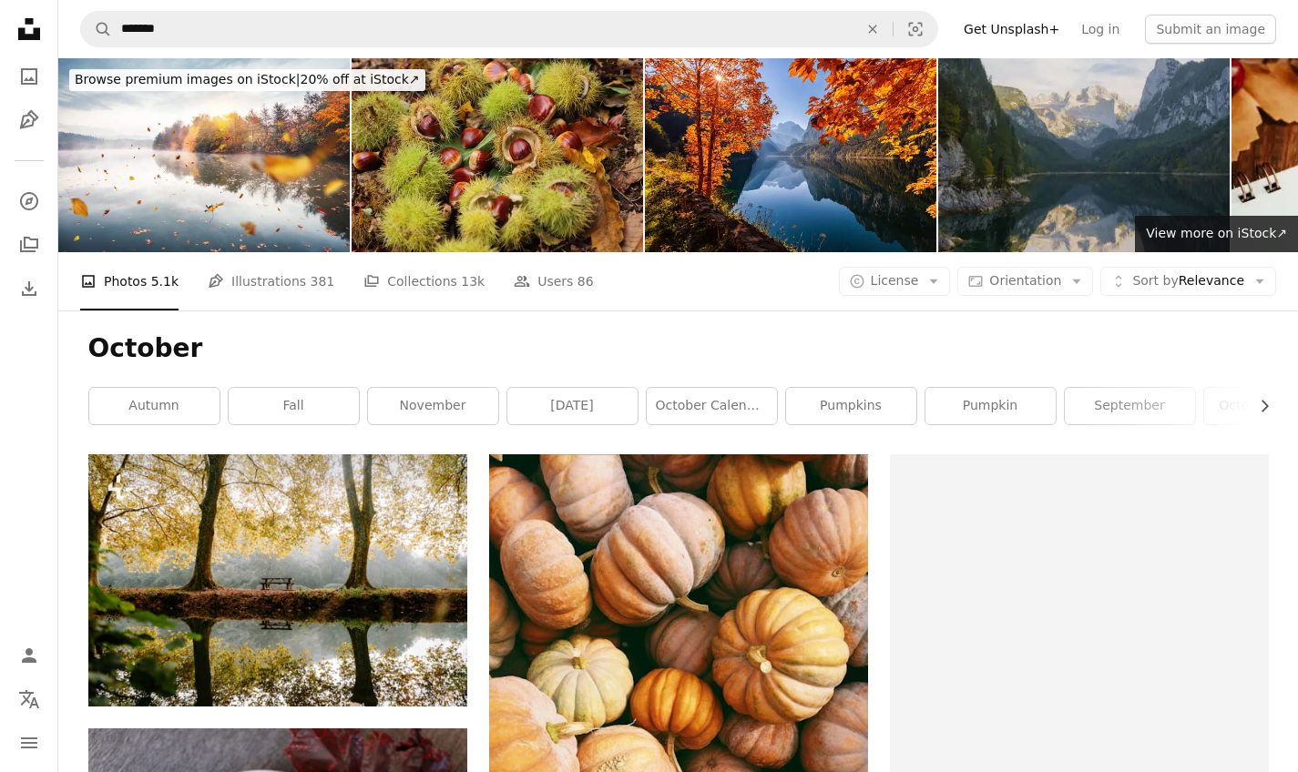
click at [318, 326] on div "October Chevron right autumn fall november [DATE] october calendar pumpkins pum…" at bounding box center [678, 383] width 1224 height 144
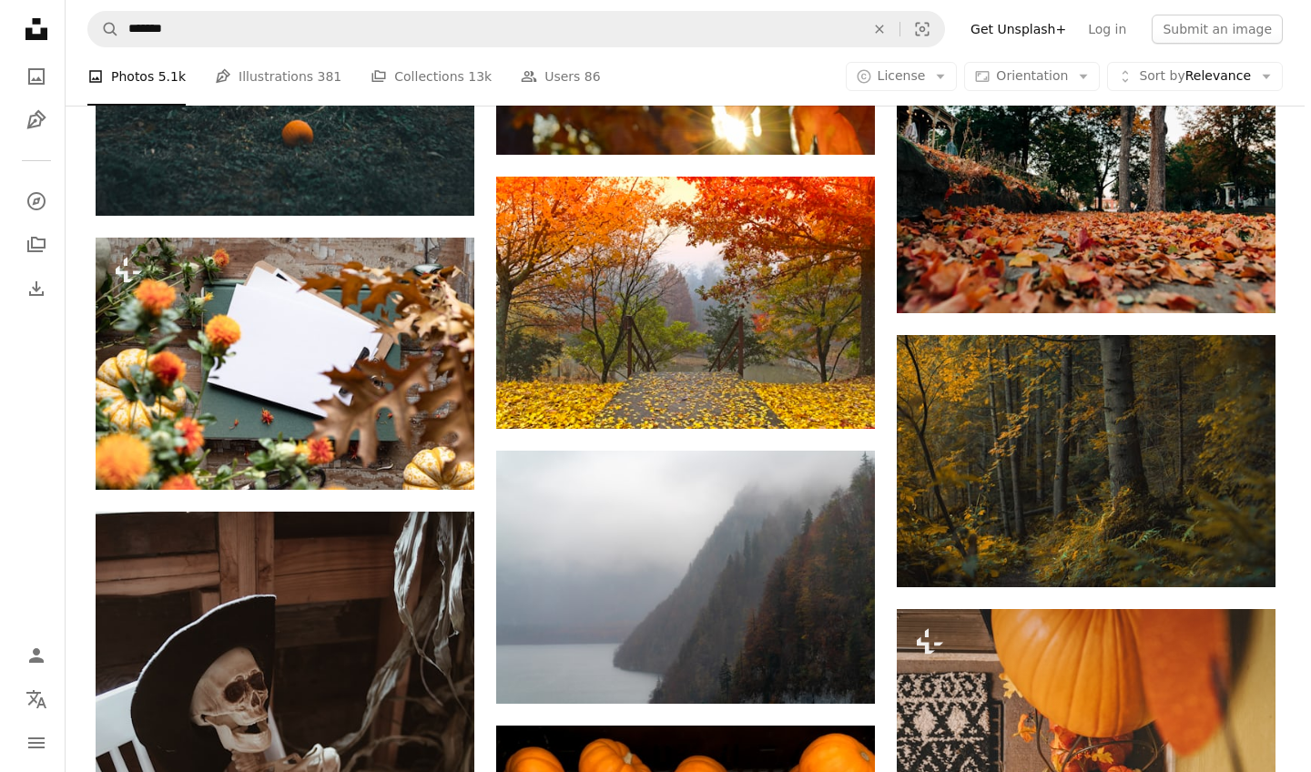
scroll to position [5196, 0]
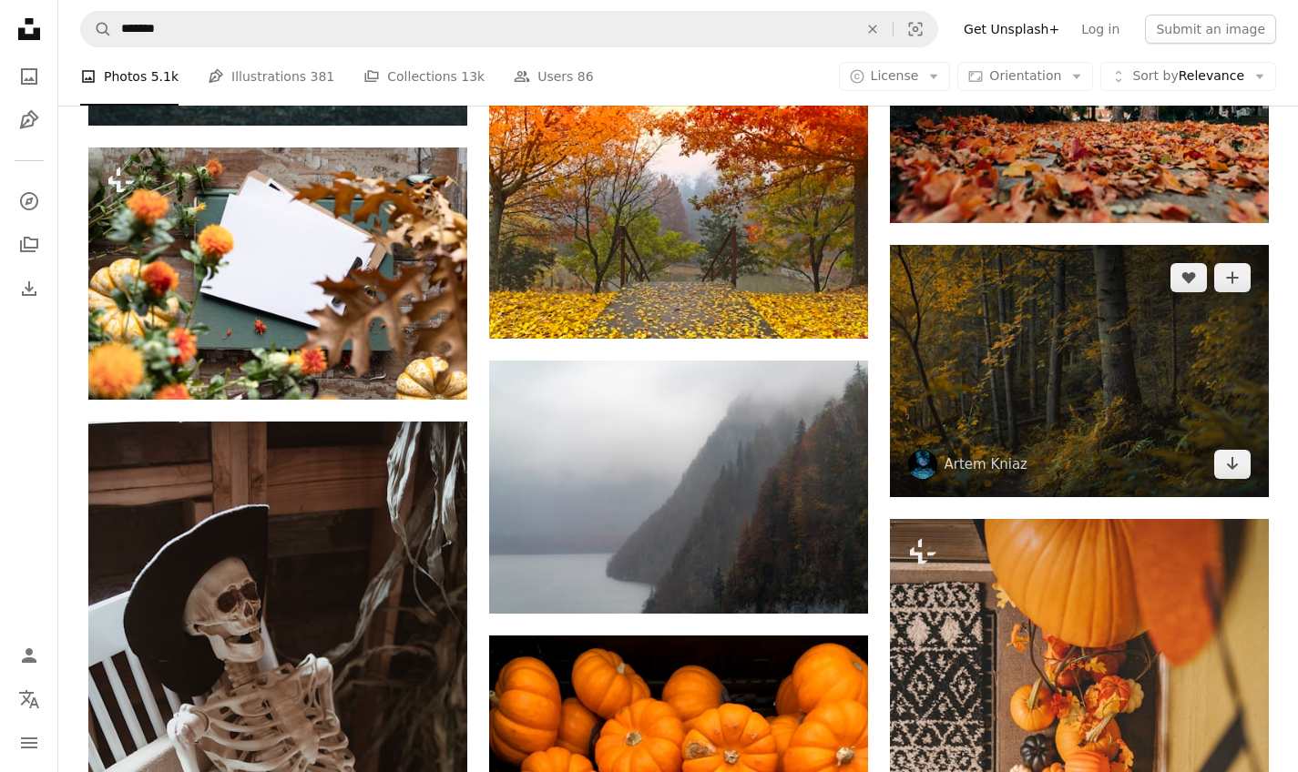
click at [1081, 301] on img at bounding box center [1079, 371] width 379 height 252
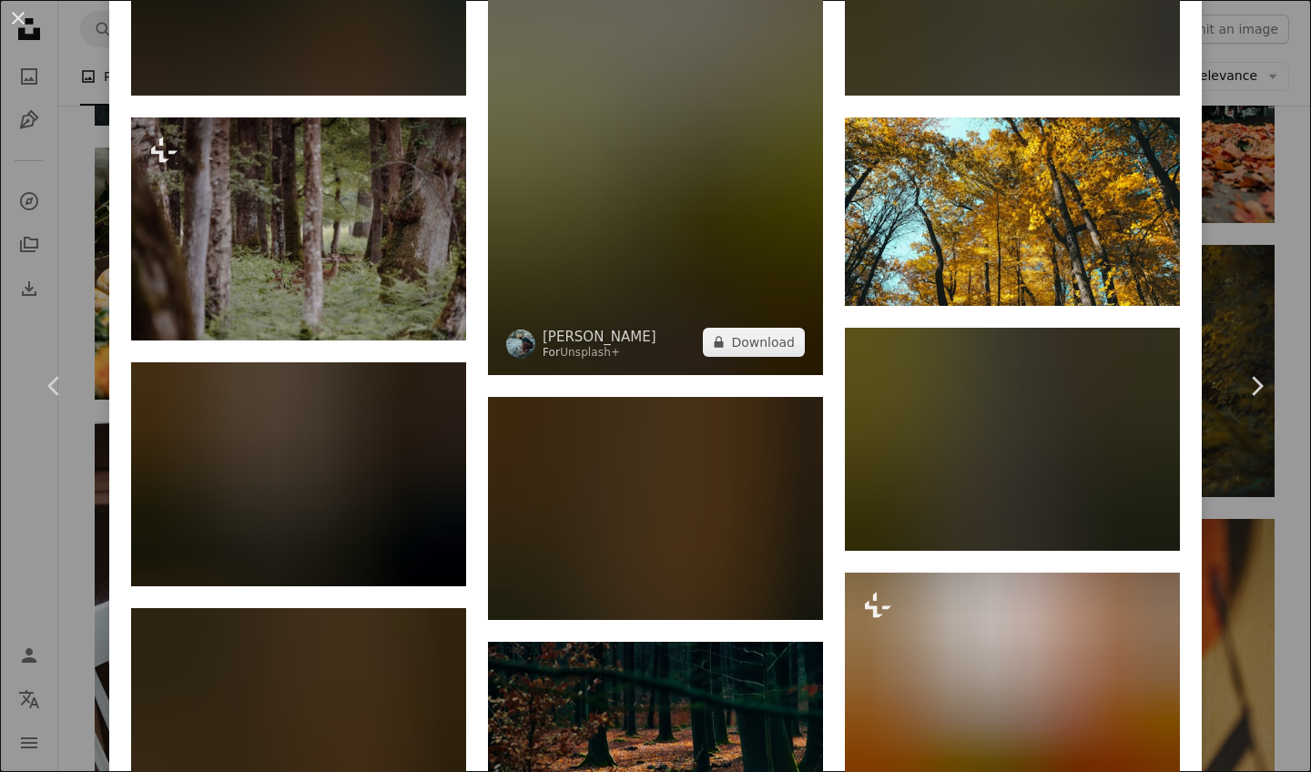
scroll to position [1794, 0]
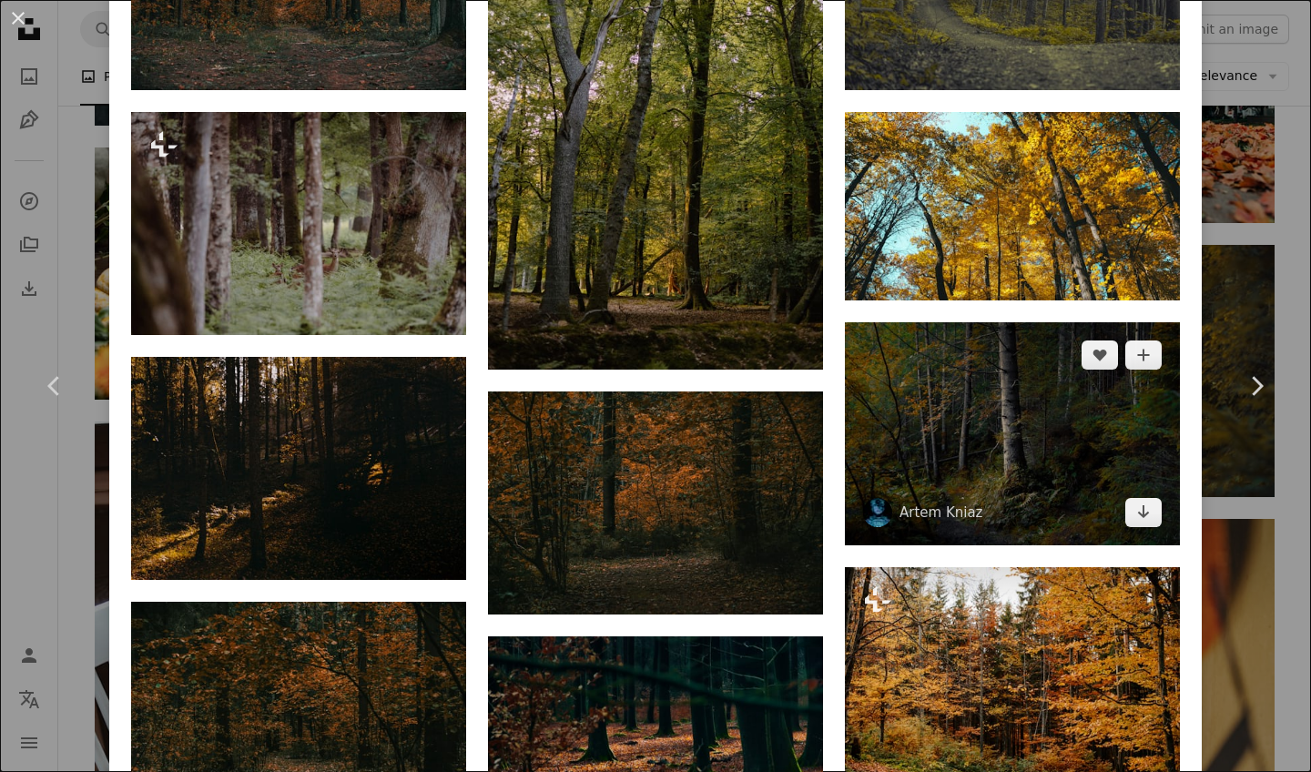
click at [1005, 377] on img at bounding box center [1012, 433] width 335 height 223
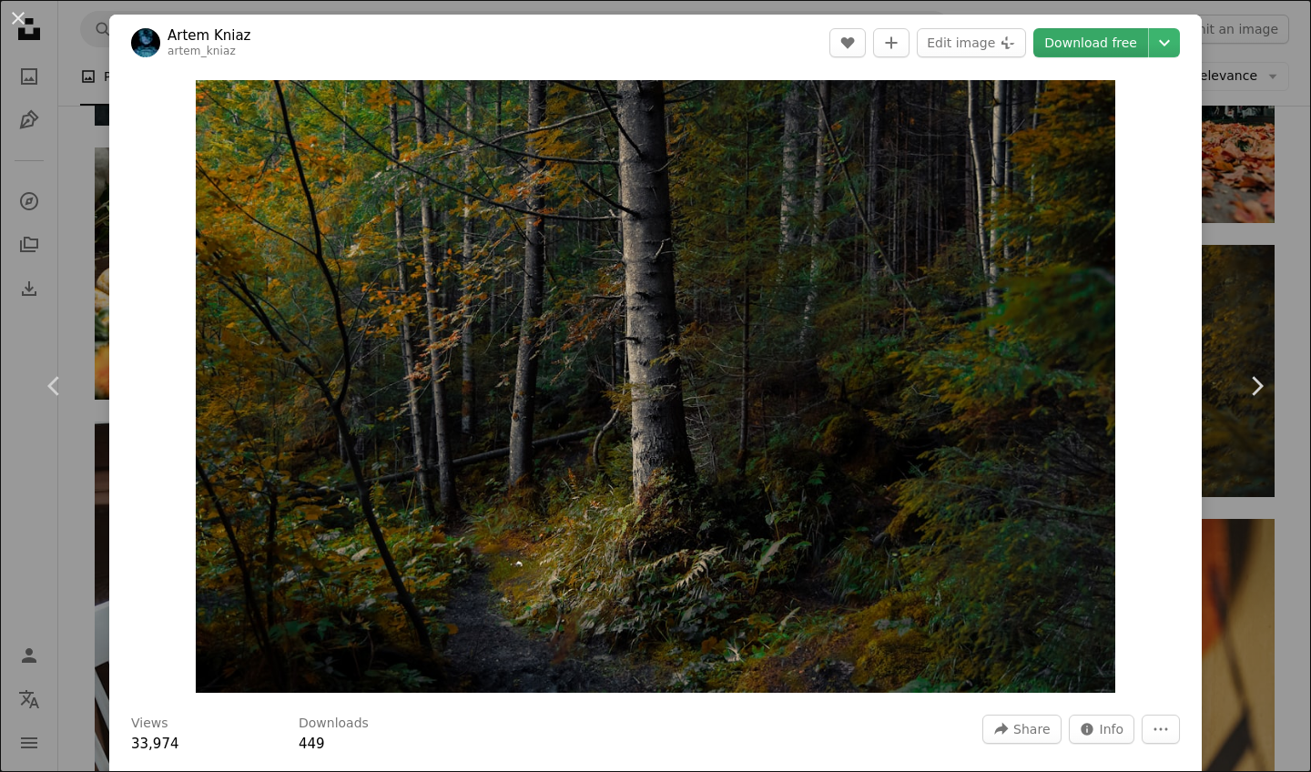
click at [1068, 51] on link "Download free" at bounding box center [1090, 42] width 115 height 29
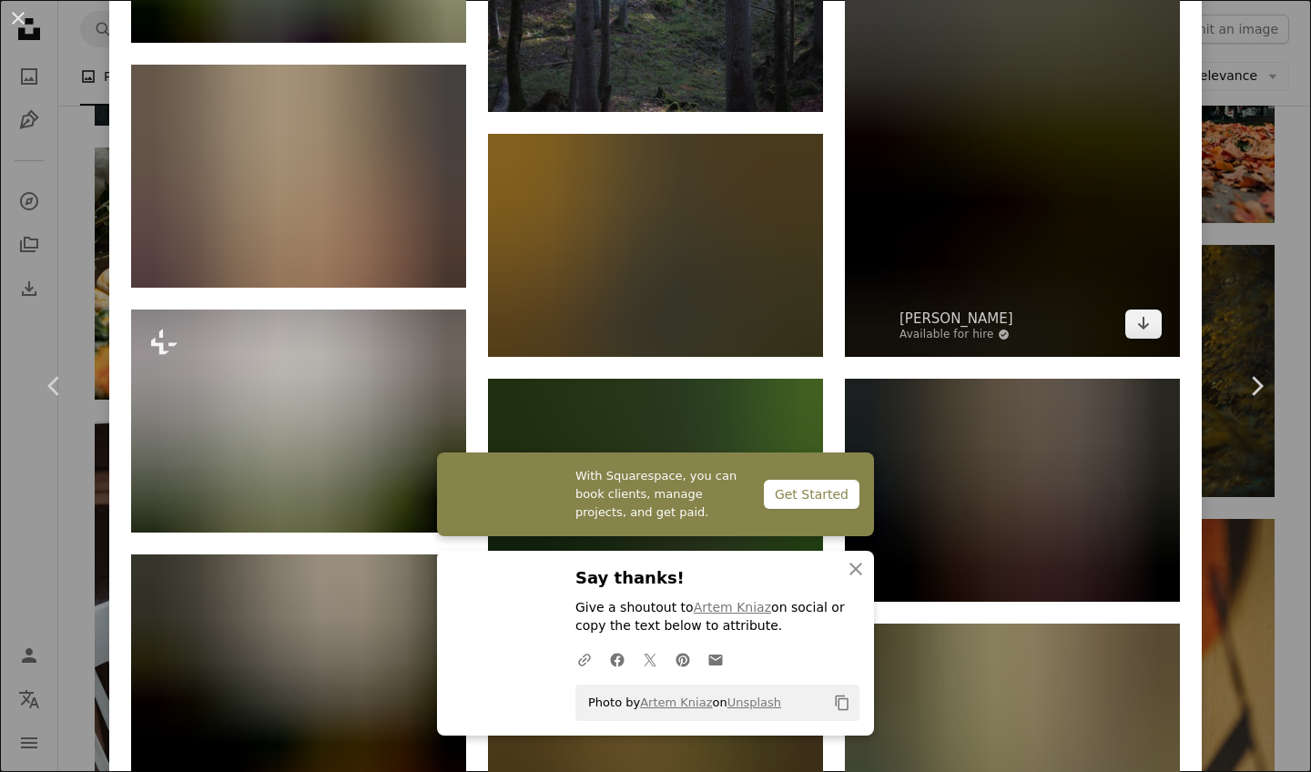
scroll to position [2079, 0]
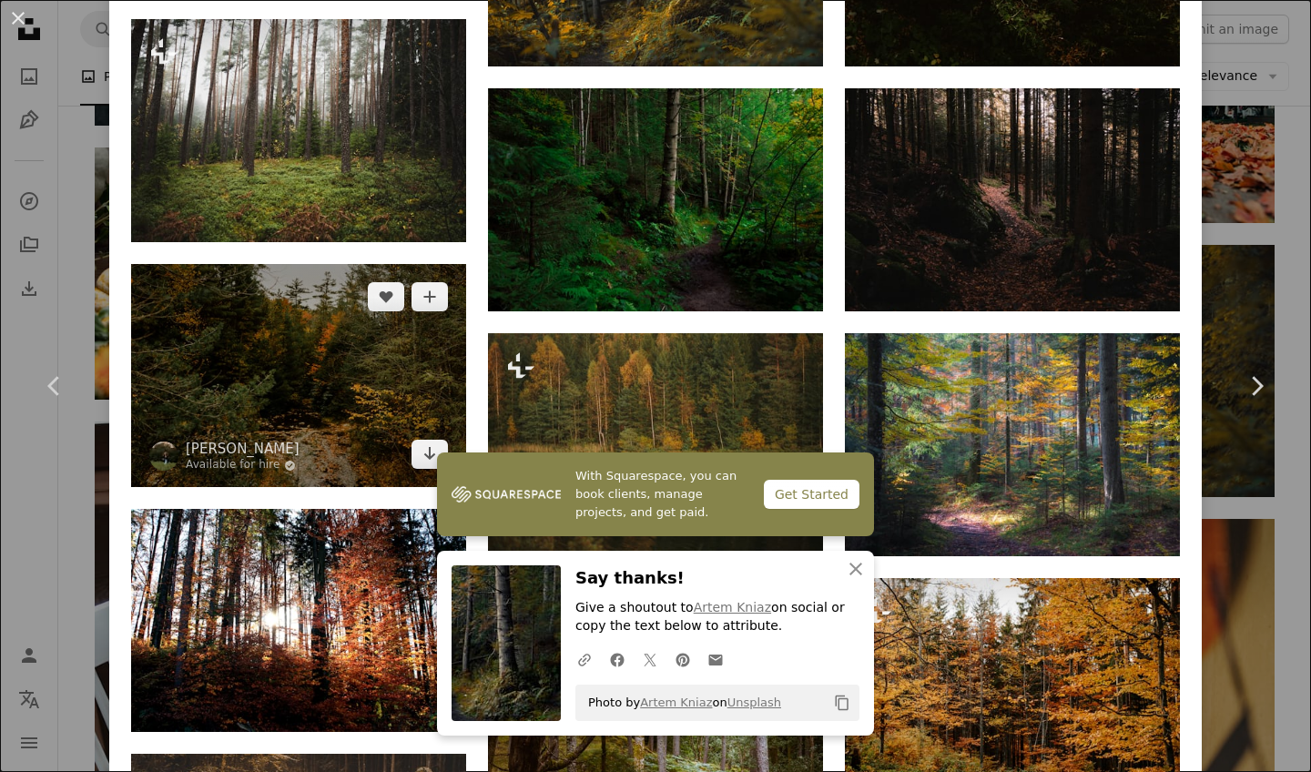
click at [314, 334] on img at bounding box center [298, 375] width 335 height 223
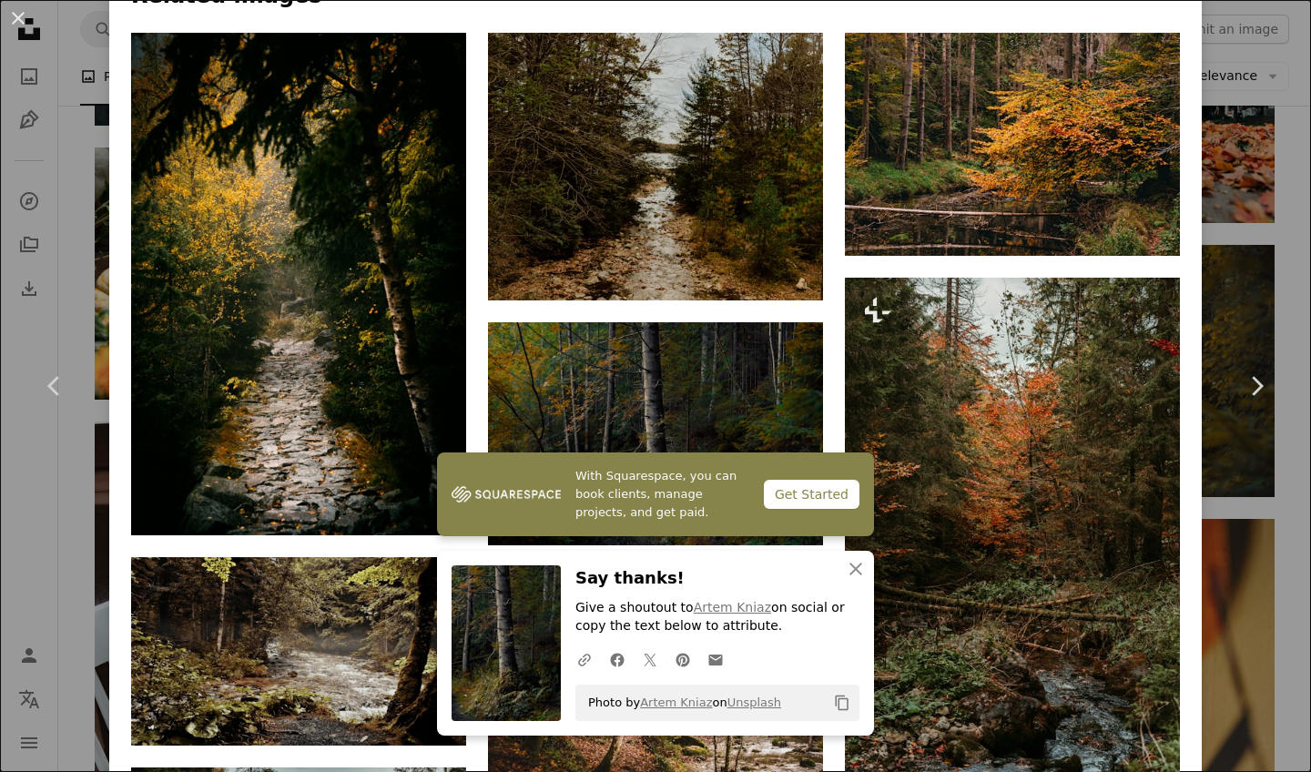
scroll to position [1268, 0]
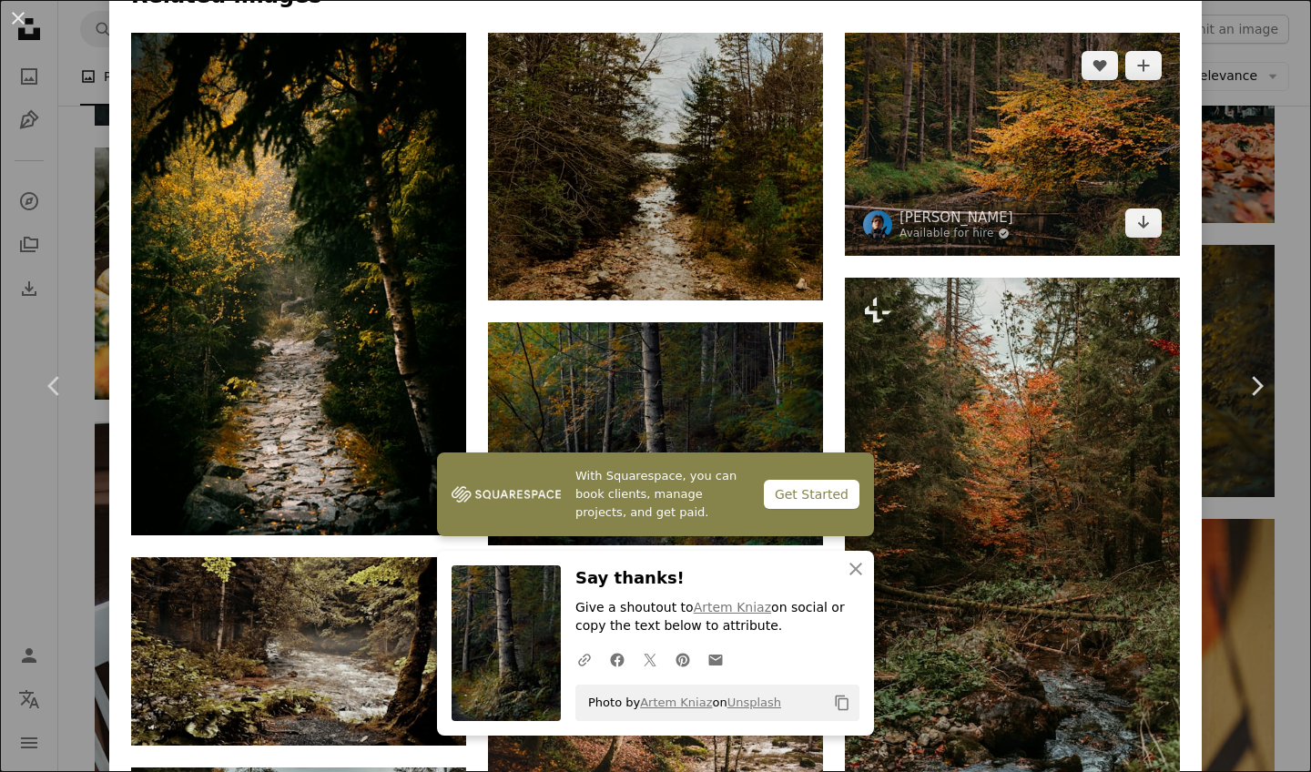
drag, startPoint x: 953, startPoint y: 206, endPoint x: 958, endPoint y: 181, distance: 25.0
click at [958, 181] on img at bounding box center [1012, 144] width 335 height 223
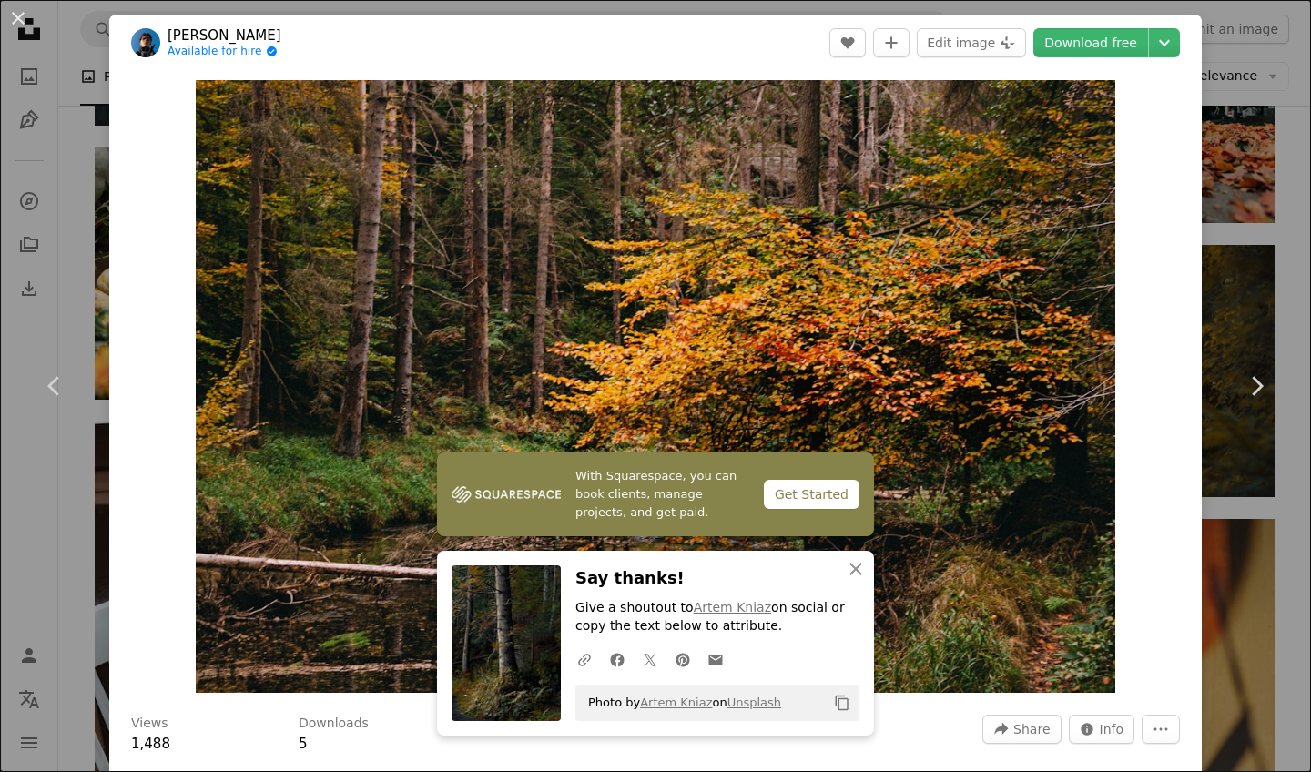
click at [1257, 194] on div "An X shape Chevron left Chevron right [PERSON_NAME] Available for hire A checkm…" at bounding box center [655, 386] width 1311 height 772
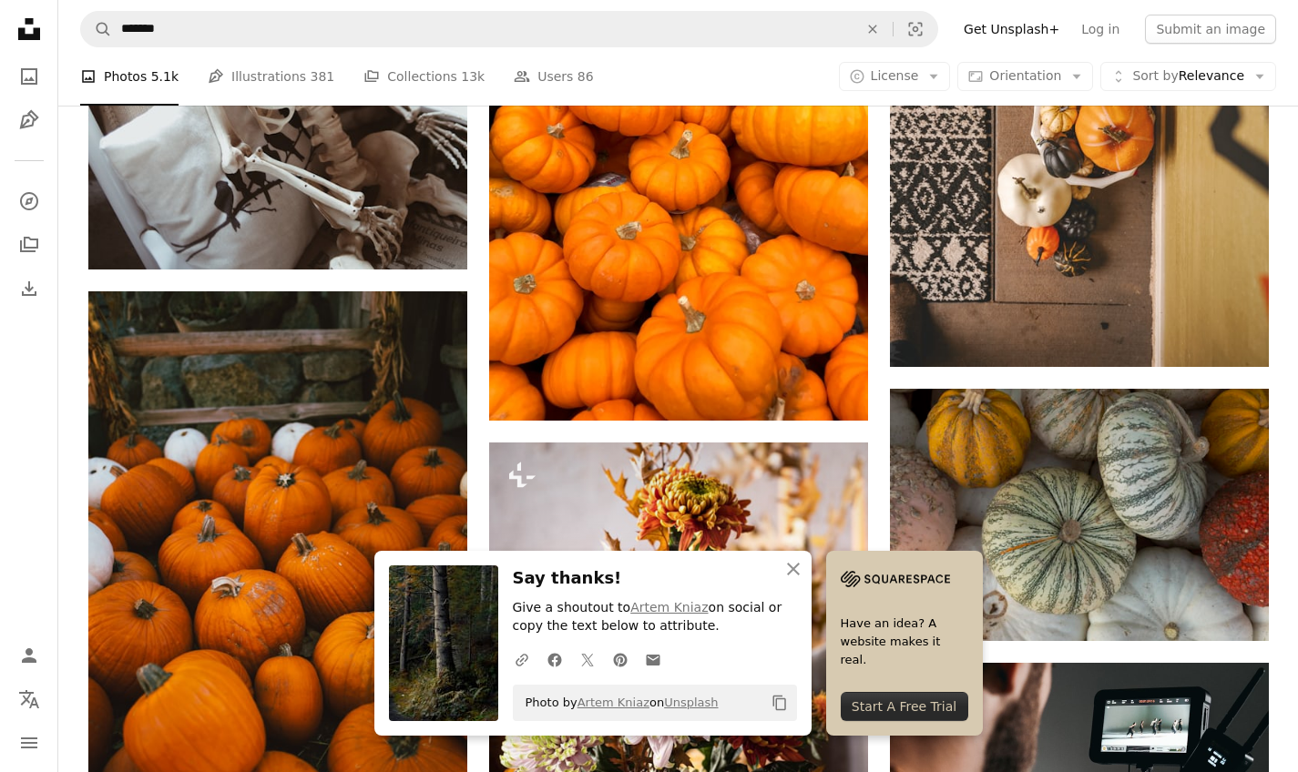
scroll to position [5948, 0]
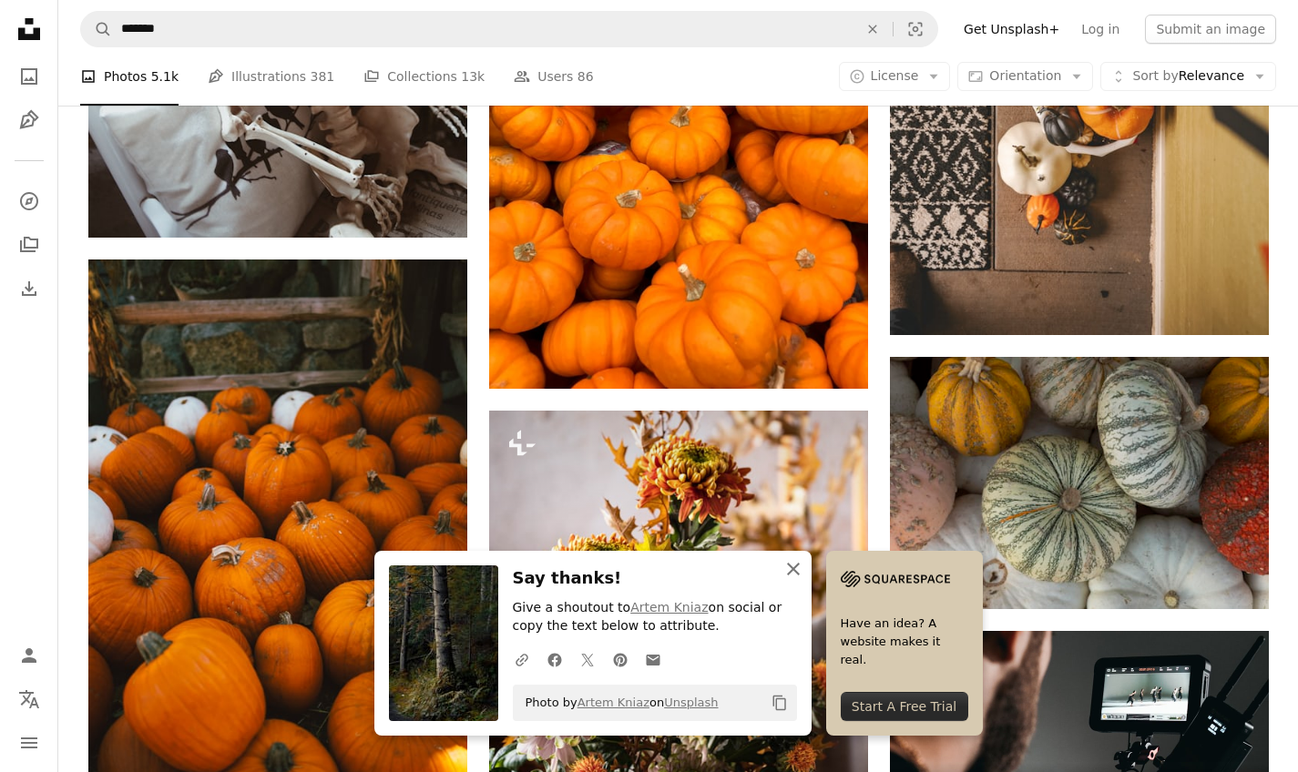
click at [787, 575] on icon "An X shape" at bounding box center [793, 569] width 22 height 22
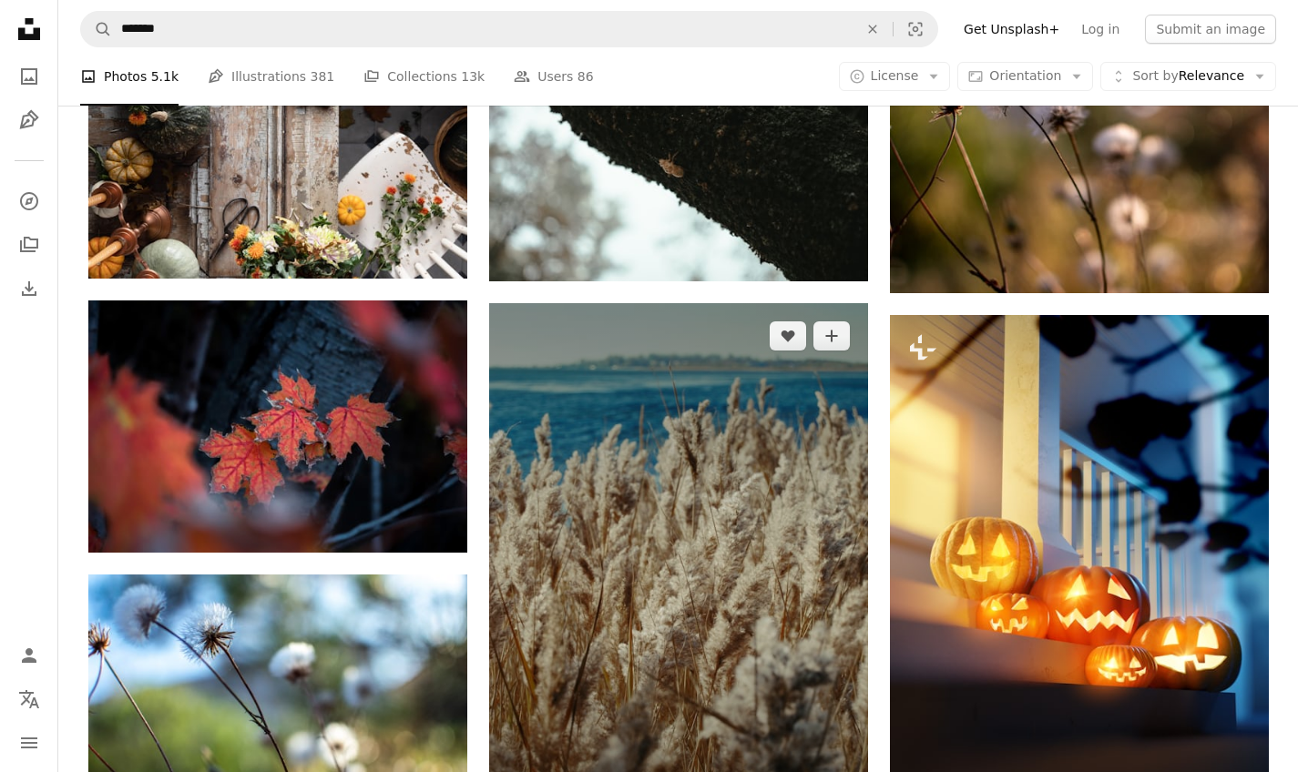
scroll to position [14197, 0]
